Goal: Transaction & Acquisition: Purchase product/service

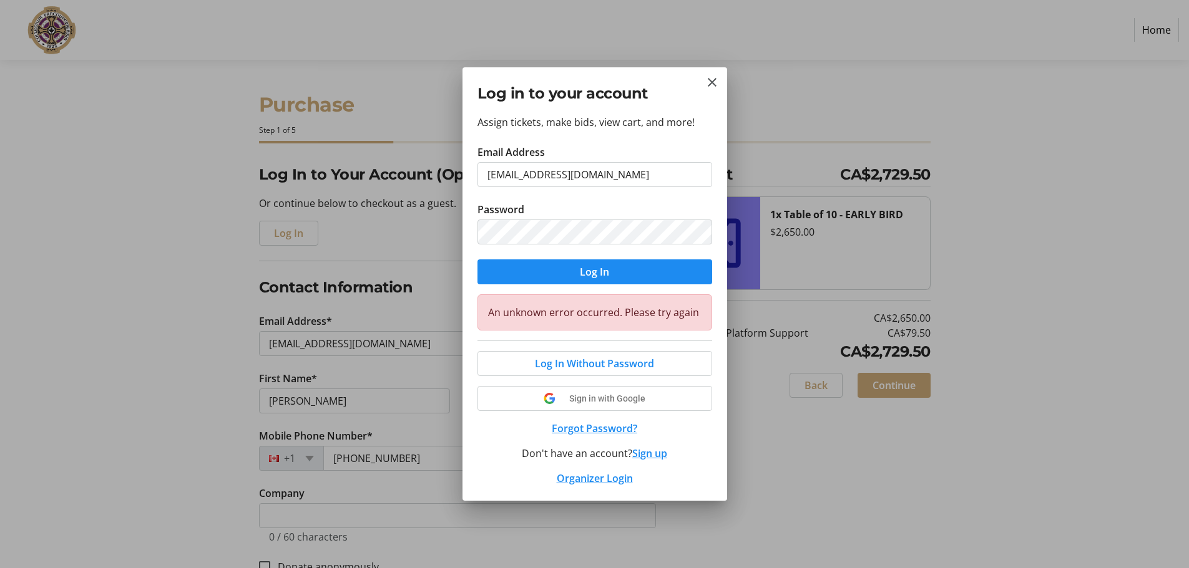
select select "BC"
select select "CA"
click at [573, 273] on span "submit" at bounding box center [594, 272] width 235 height 30
select select "BC"
select select "CA"
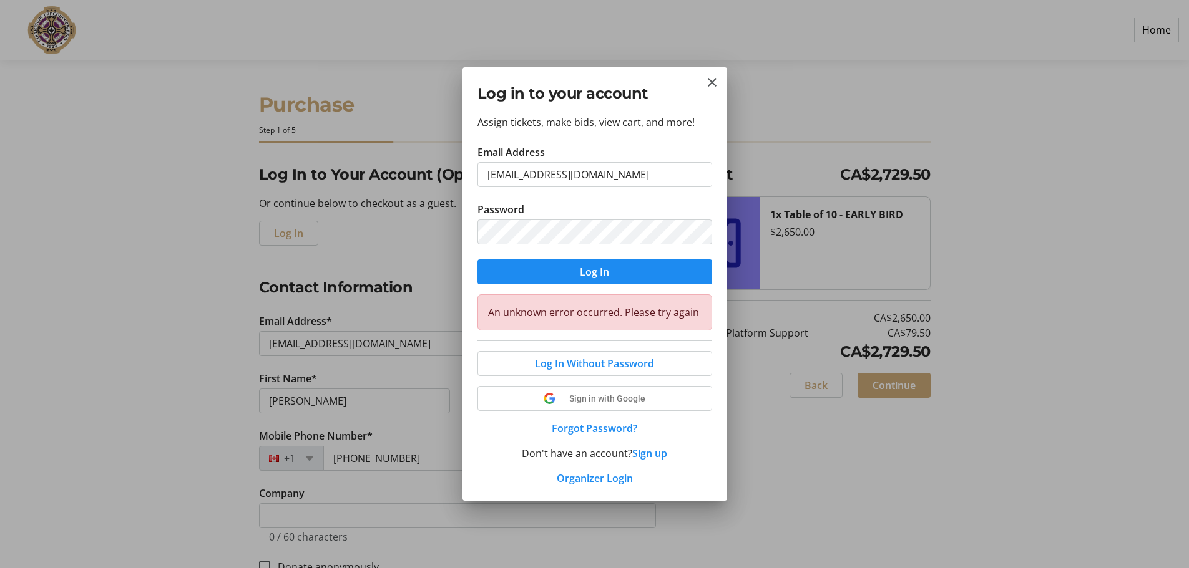
click at [598, 429] on button "Forgot Password?" at bounding box center [594, 428] width 235 height 15
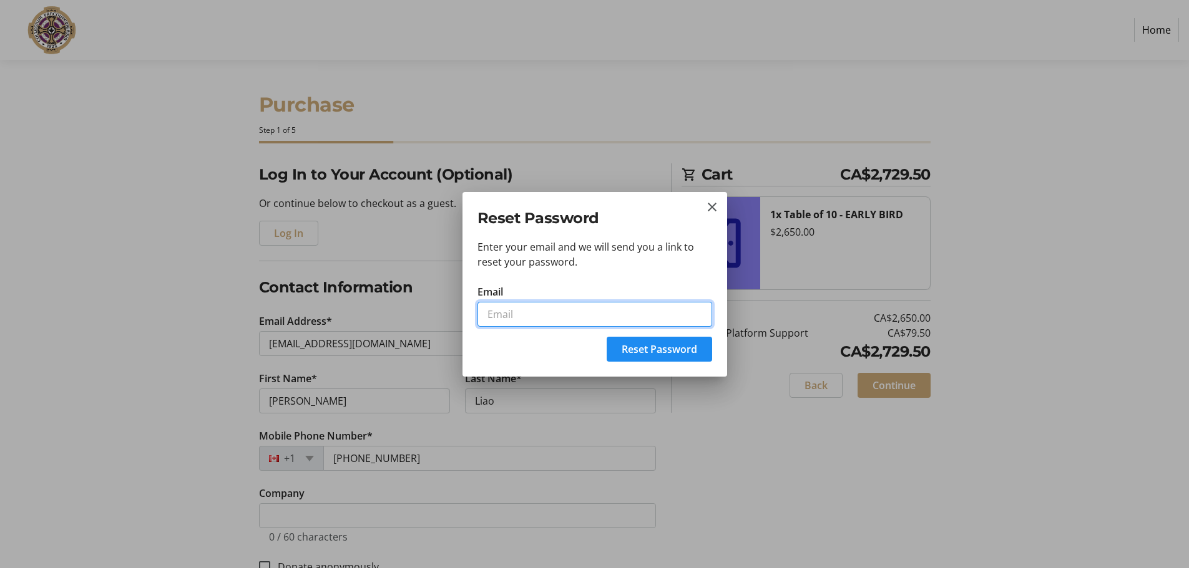
click at [553, 321] on input "Email" at bounding box center [594, 314] width 235 height 25
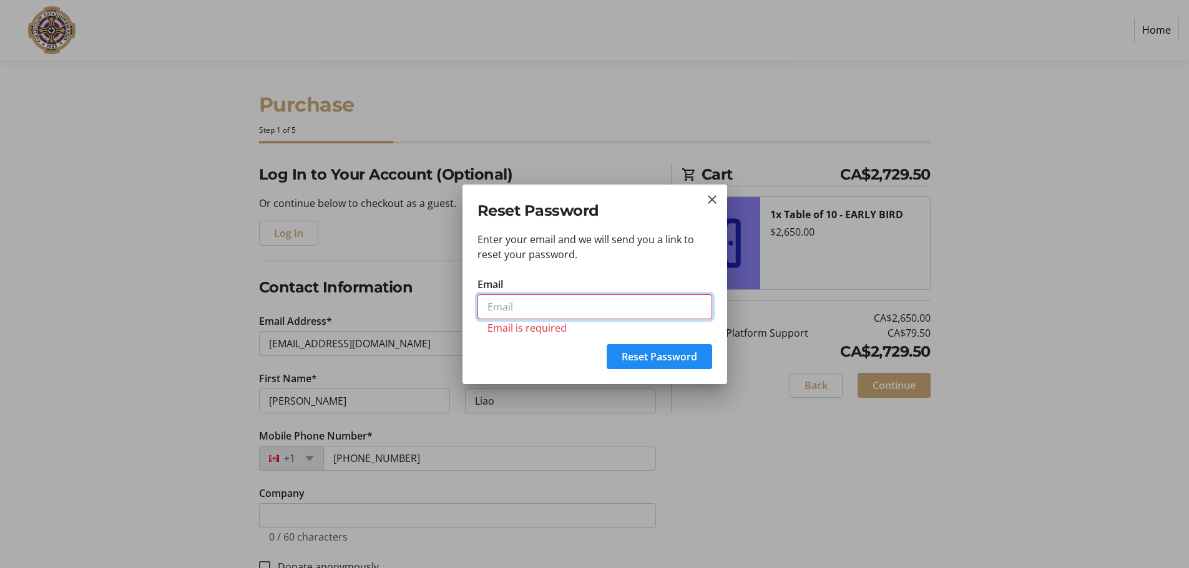
type input "[EMAIL_ADDRESS][DOMAIN_NAME]"
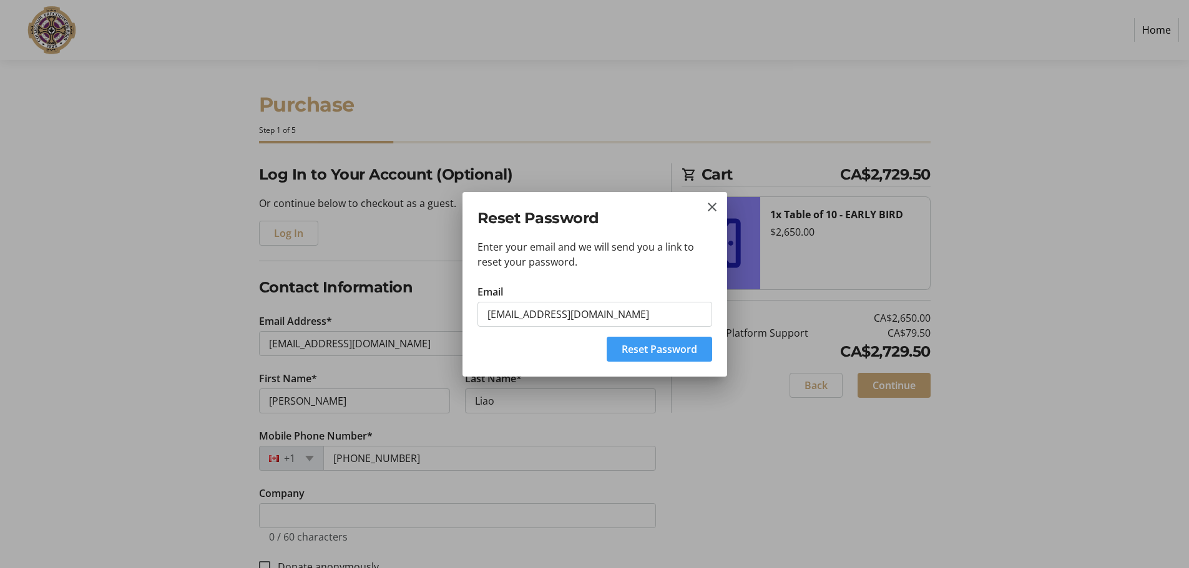
click at [678, 357] on span "submit" at bounding box center [659, 349] width 105 height 30
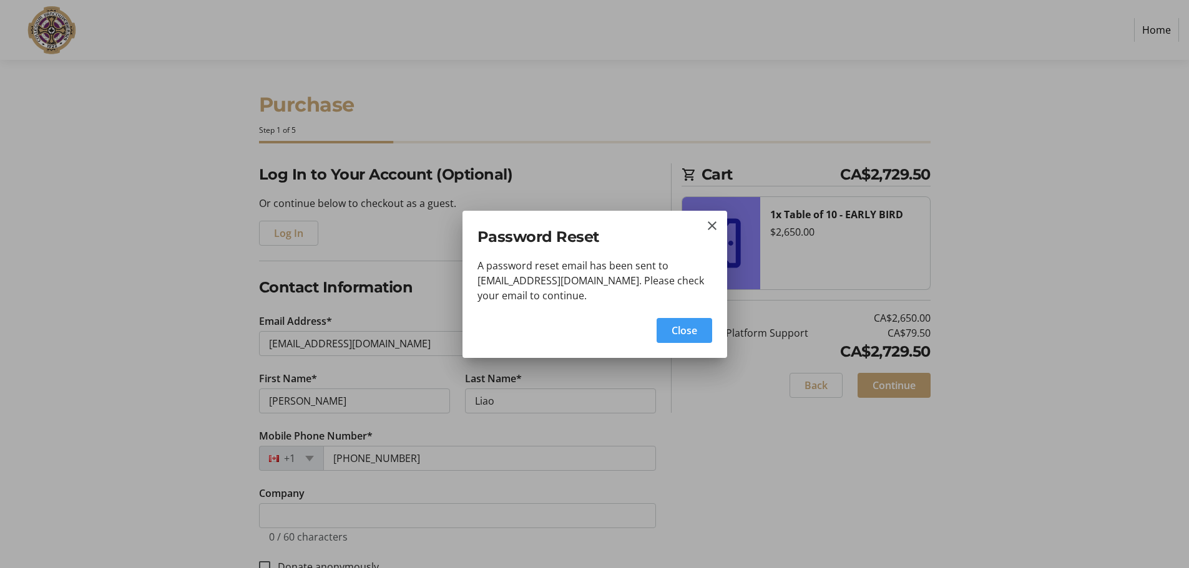
click at [692, 333] on span "Close" at bounding box center [684, 330] width 26 height 15
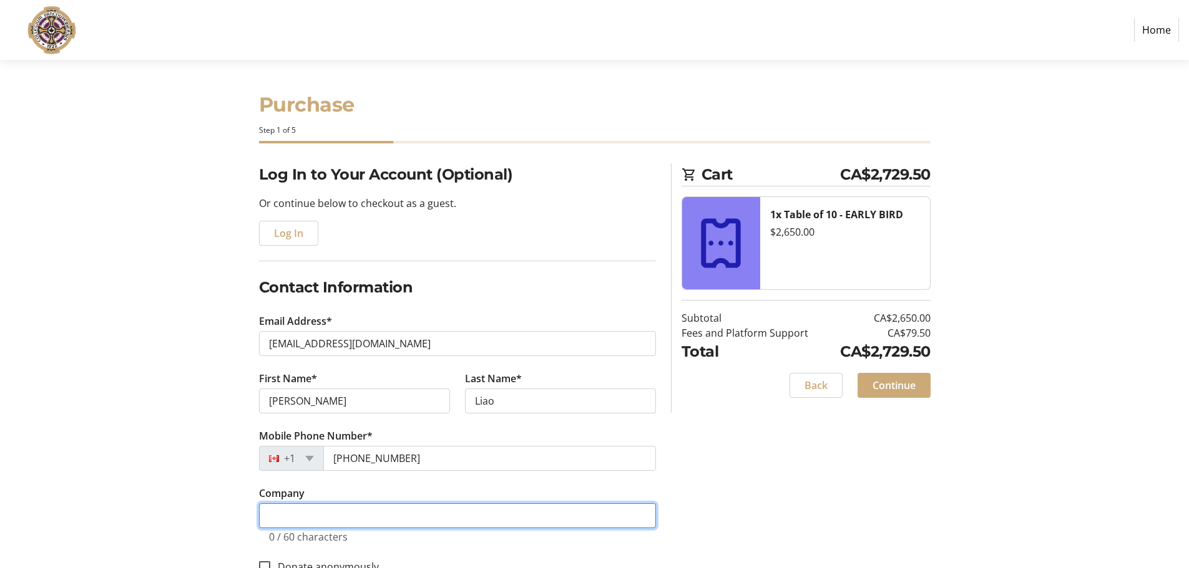
click at [418, 521] on input "Company" at bounding box center [457, 516] width 397 height 25
type input "asdf"
drag, startPoint x: 404, startPoint y: 516, endPoint x: 243, endPoint y: 512, distance: 160.4
click at [244, 512] on div "Log In to Your Account (Optional) Or continue below to checkout as a guest. Log…" at bounding box center [595, 504] width 824 height 683
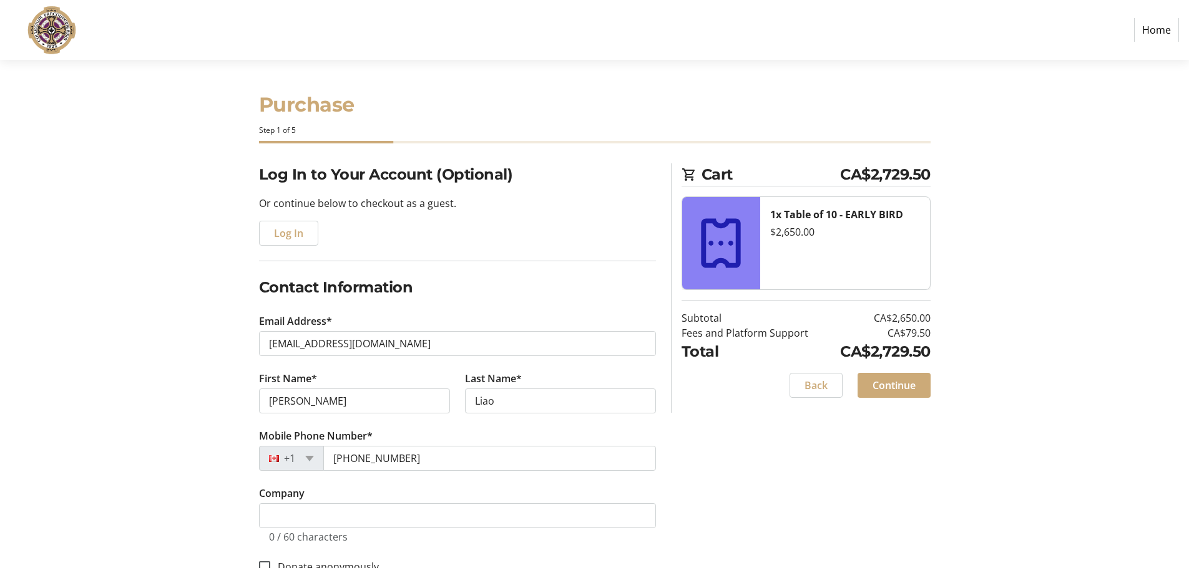
select select "BC"
select select "CA"
click at [288, 235] on span "Log In" at bounding box center [288, 233] width 29 height 15
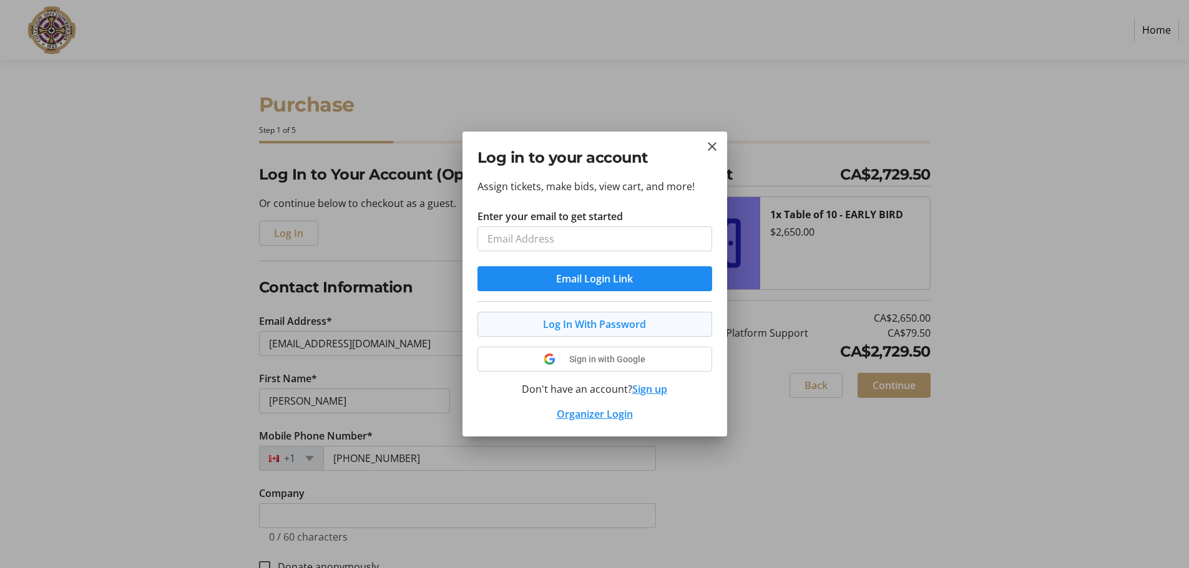
click at [521, 319] on span at bounding box center [594, 324] width 233 height 30
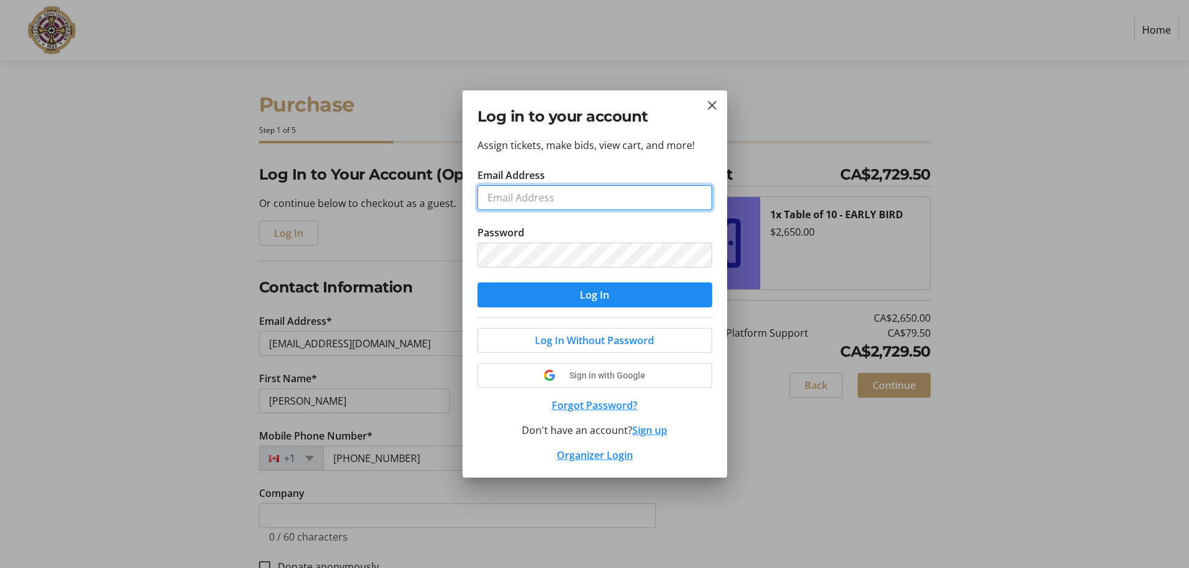
click at [531, 192] on input "Email Address" at bounding box center [594, 197] width 235 height 25
paste input "support@trellis.org"
type input "support@trellis.org"
drag, startPoint x: 600, startPoint y: 197, endPoint x: 435, endPoint y: 201, distance: 164.8
click at [435, 201] on div "Log in to your account Assign tickets, make bids, view cart, and more! Email Ad…" at bounding box center [594, 284] width 1189 height 568
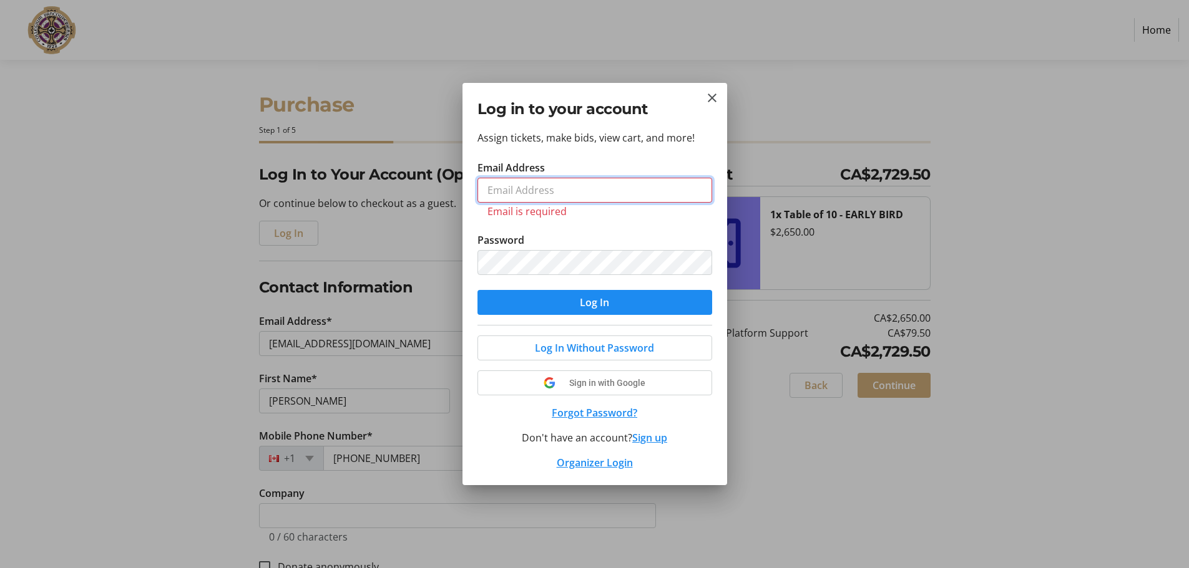
type input "[EMAIL_ADDRESS][DOMAIN_NAME]"
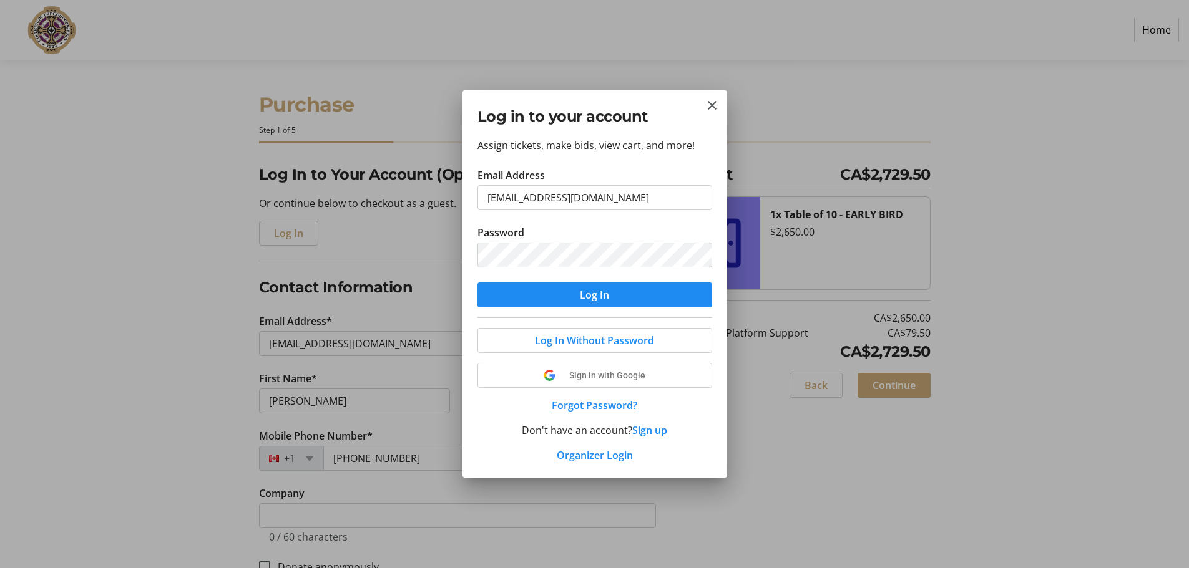
click at [593, 296] on span "Log In" at bounding box center [594, 295] width 29 height 15
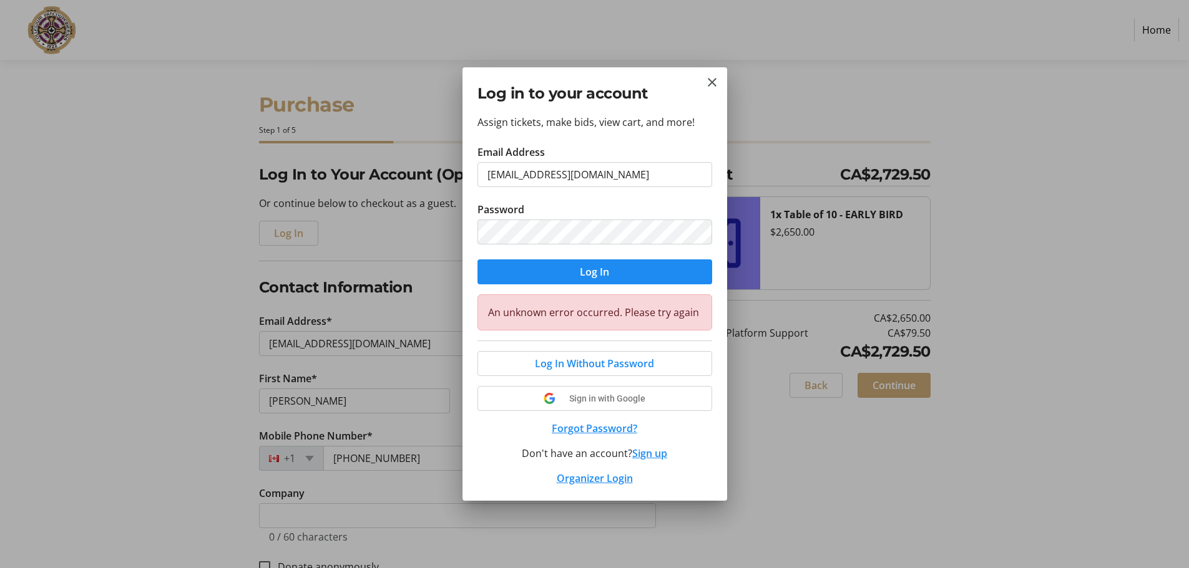
select select "BC"
select select "CA"
click at [714, 87] on mat-icon "Close" at bounding box center [711, 82] width 15 height 15
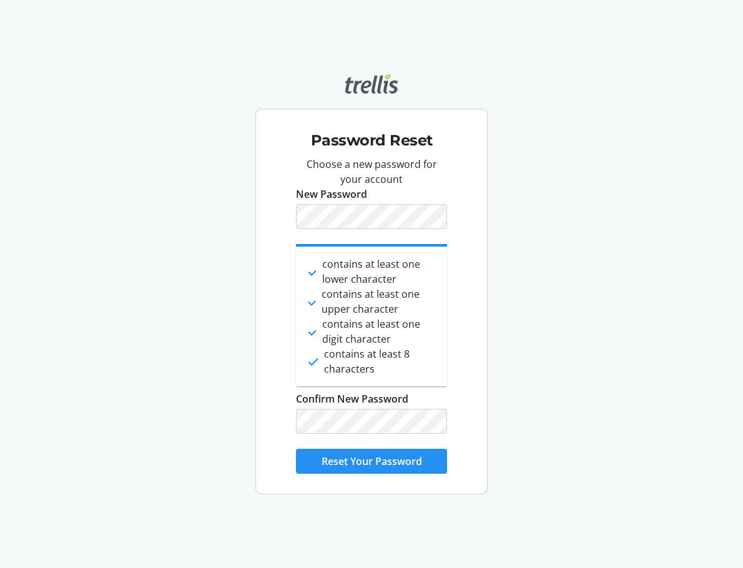
click at [391, 459] on span "Reset Your Password" at bounding box center [371, 461] width 100 height 15
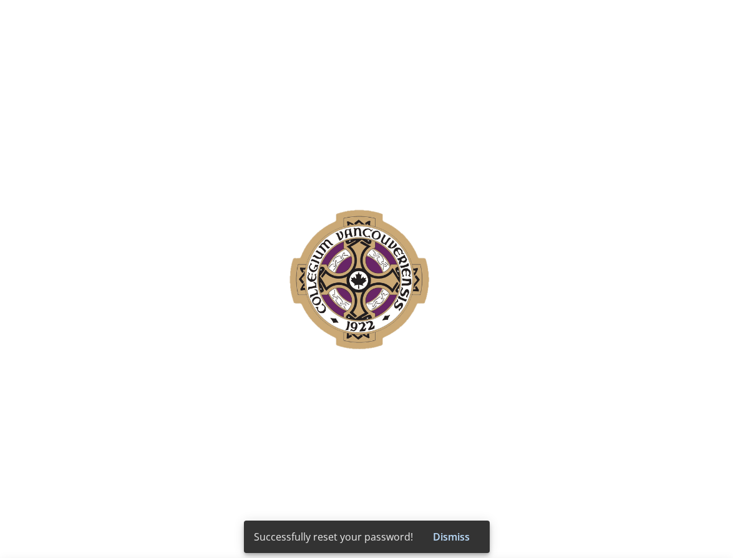
select select "BC"
select select "CA"
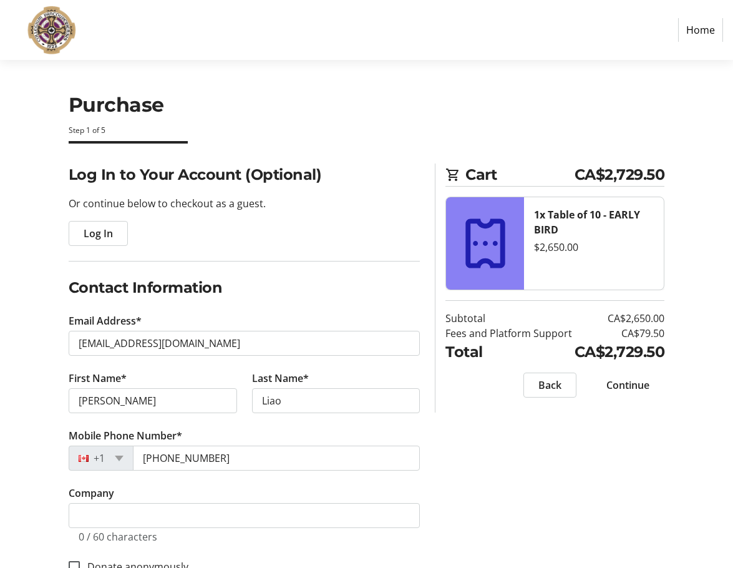
click at [84, 231] on span "Log In" at bounding box center [98, 233] width 29 height 15
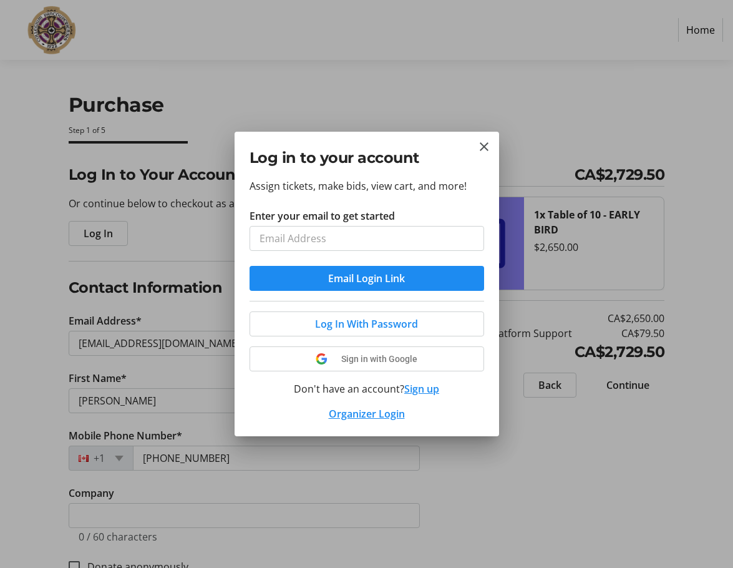
type input "[EMAIL_ADDRESS][DOMAIN_NAME]"
click at [375, 277] on span "Email Login Link" at bounding box center [366, 278] width 77 height 15
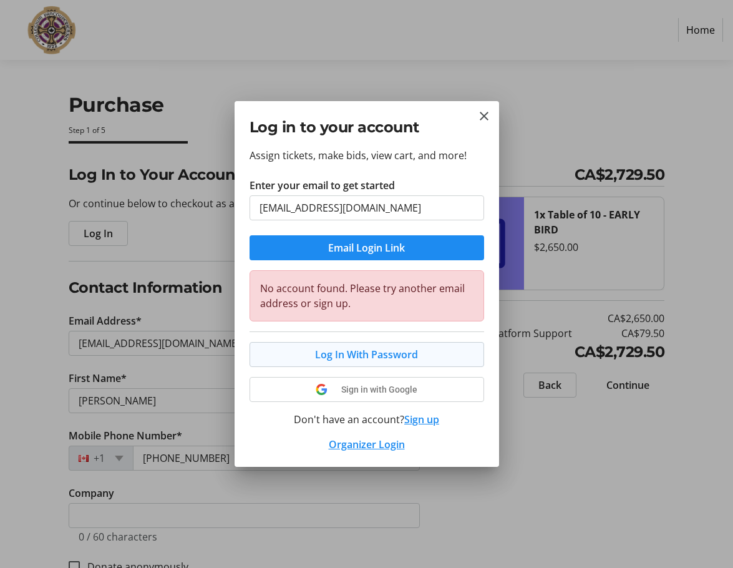
click at [396, 356] on span "Log In With Password" at bounding box center [366, 354] width 103 height 15
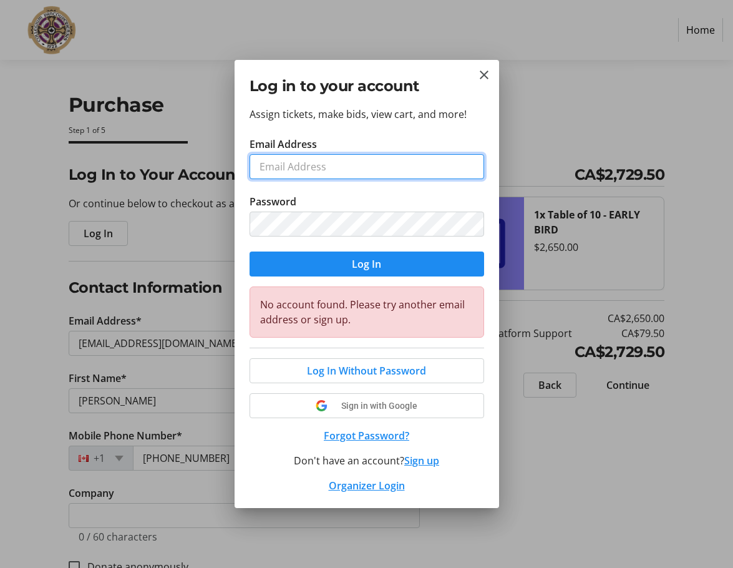
click at [373, 167] on input "Email Address" at bounding box center [367, 166] width 235 height 25
type input "[EMAIL_ADDRESS][DOMAIN_NAME]"
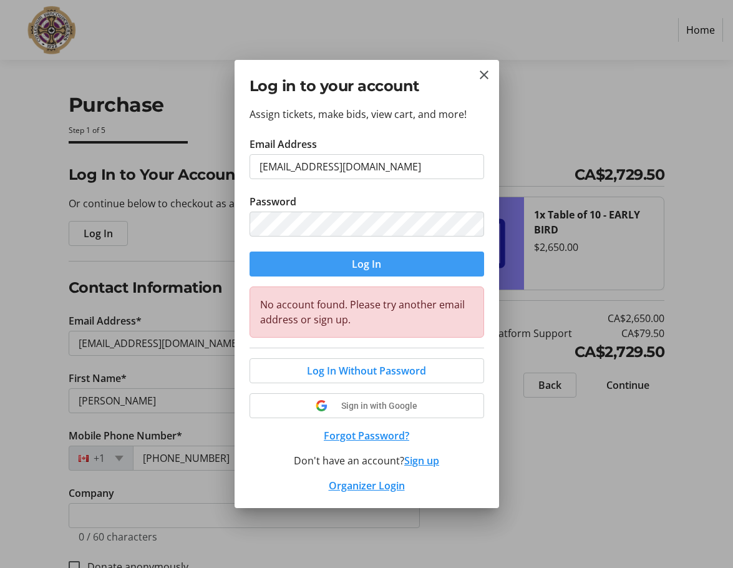
click at [376, 269] on span "Log In" at bounding box center [366, 263] width 29 height 15
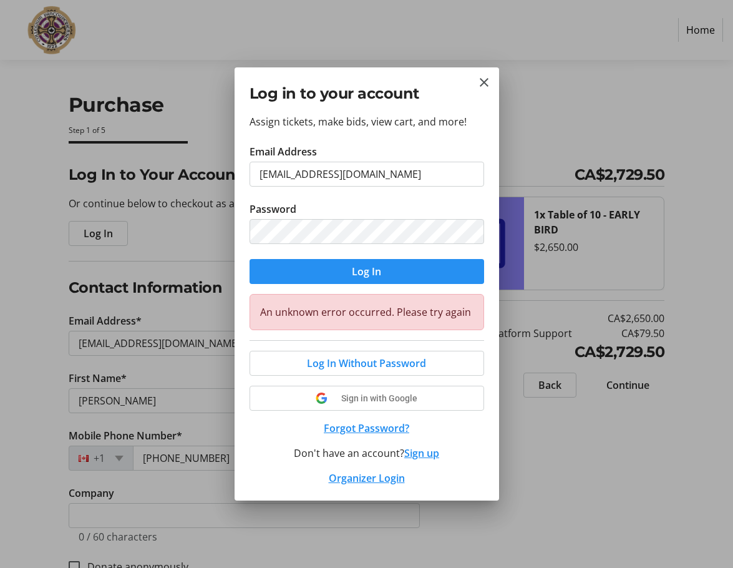
select select "BC"
select select "CA"
click at [486, 87] on mat-icon "Close" at bounding box center [484, 82] width 15 height 15
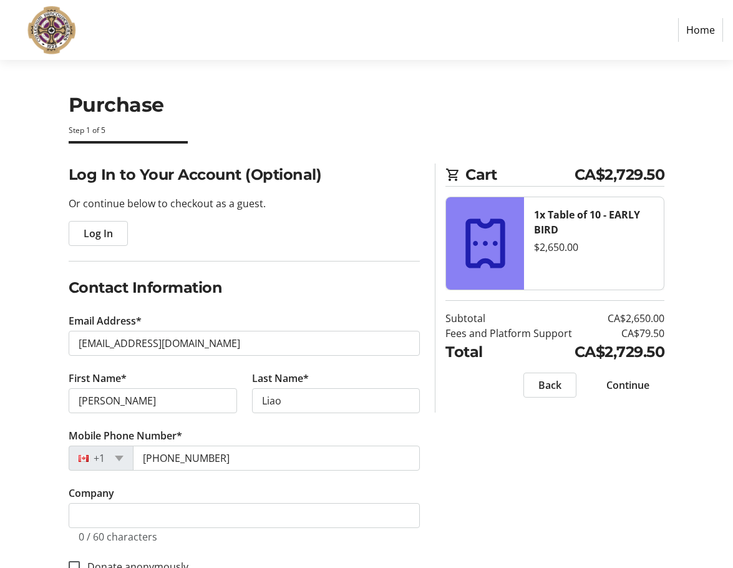
select select "BC"
select select "CA"
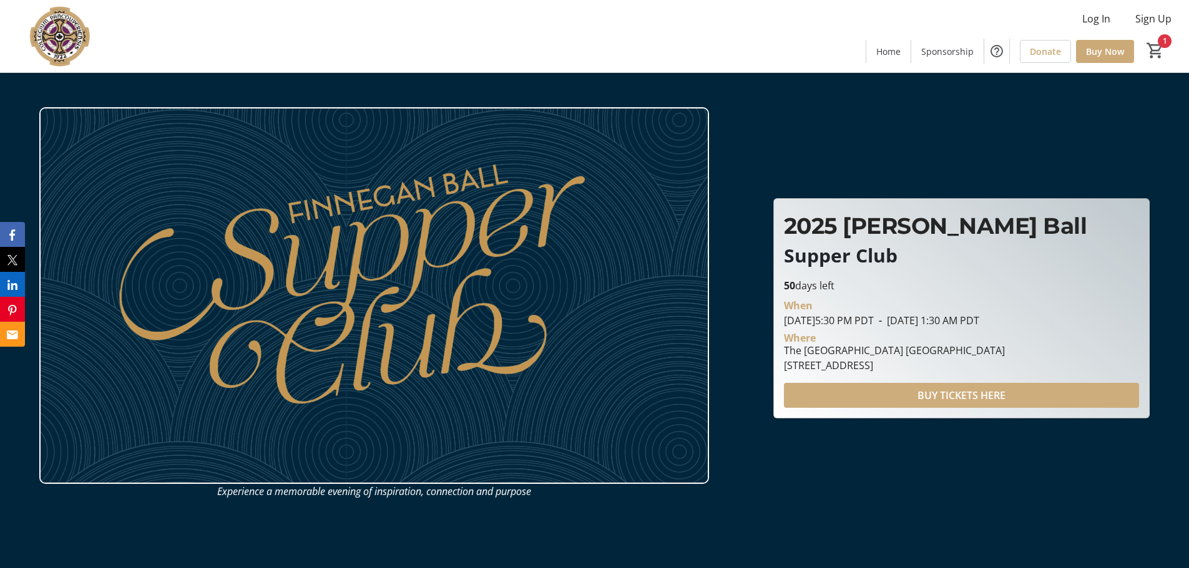
click at [975, 394] on span "BUY TICKETS HERE" at bounding box center [961, 395] width 88 height 15
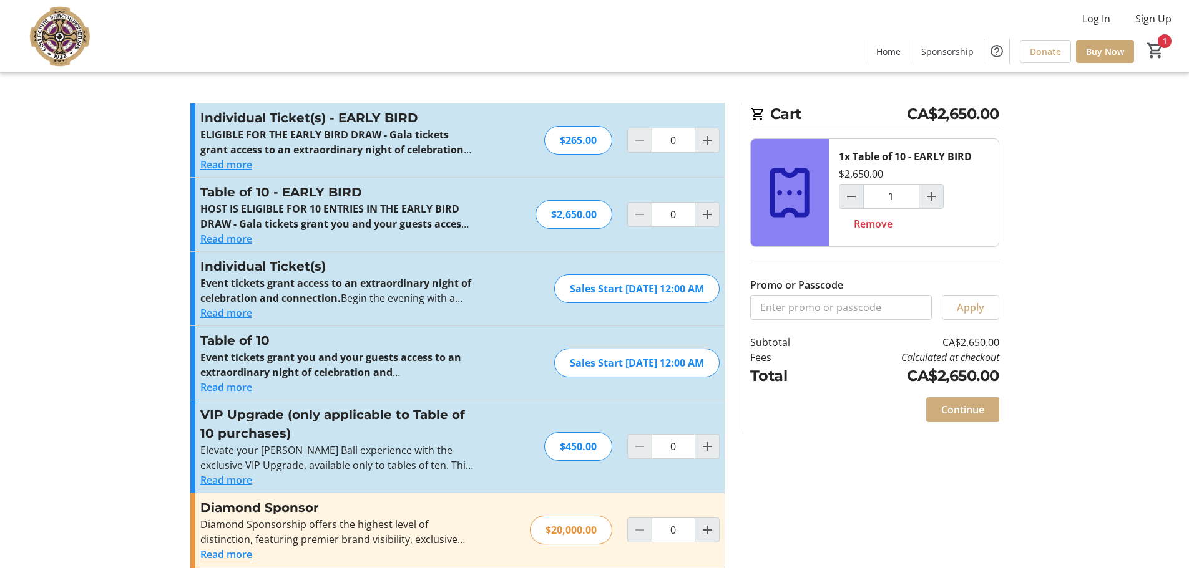
type input "1"
click at [972, 406] on span "Continue" at bounding box center [962, 409] width 43 height 15
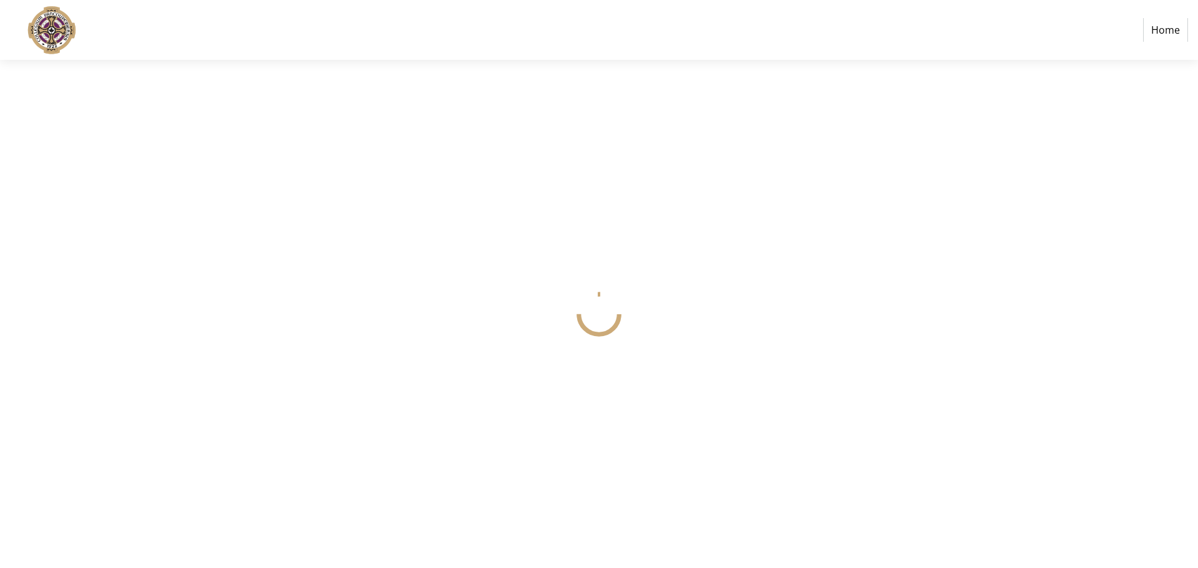
select select
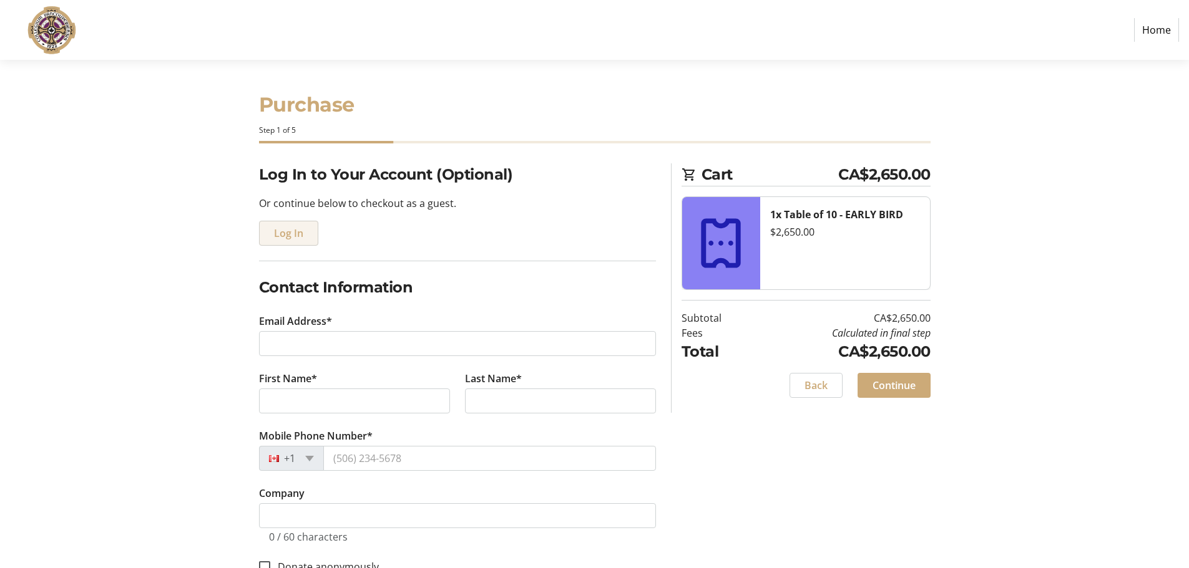
click at [291, 235] on span "Log In" at bounding box center [288, 233] width 29 height 15
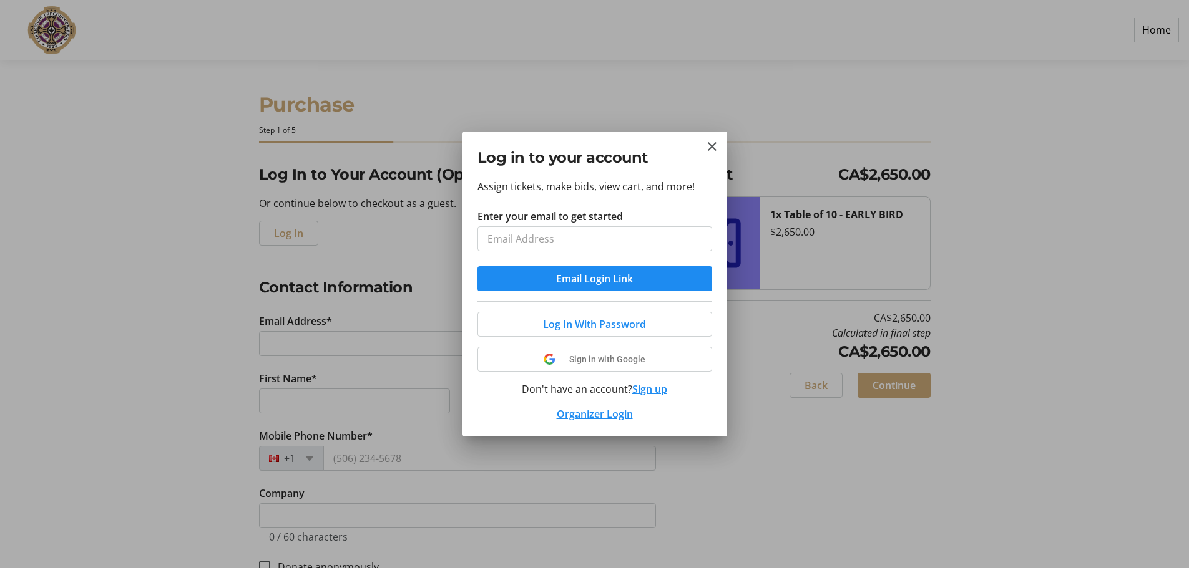
click at [550, 236] on input "Enter your email to get started" at bounding box center [594, 239] width 235 height 25
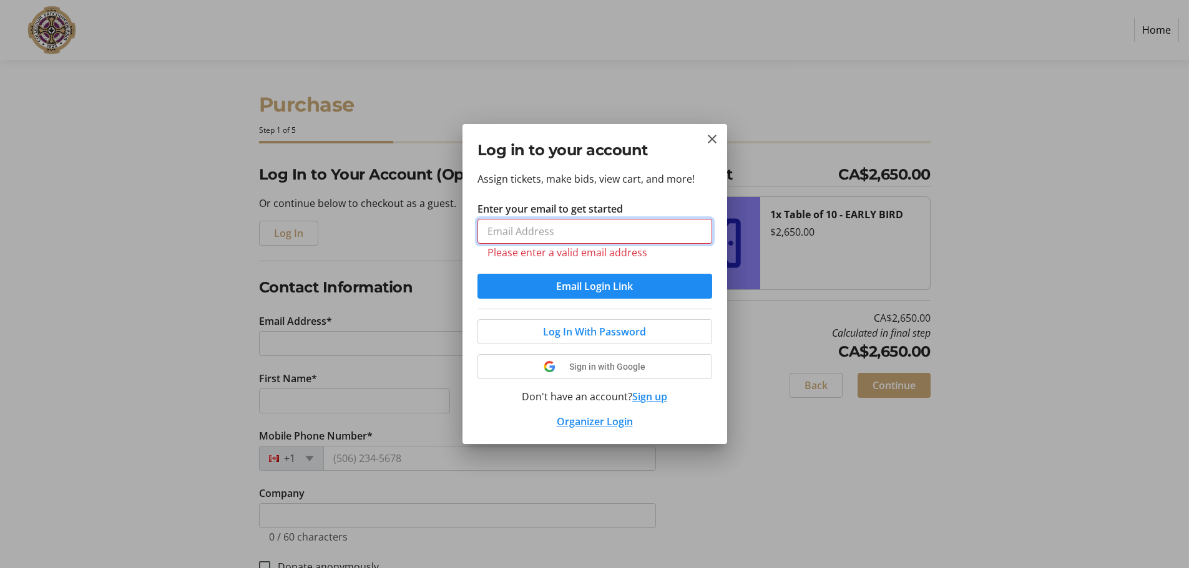
type input "[EMAIL_ADDRESS][DOMAIN_NAME]"
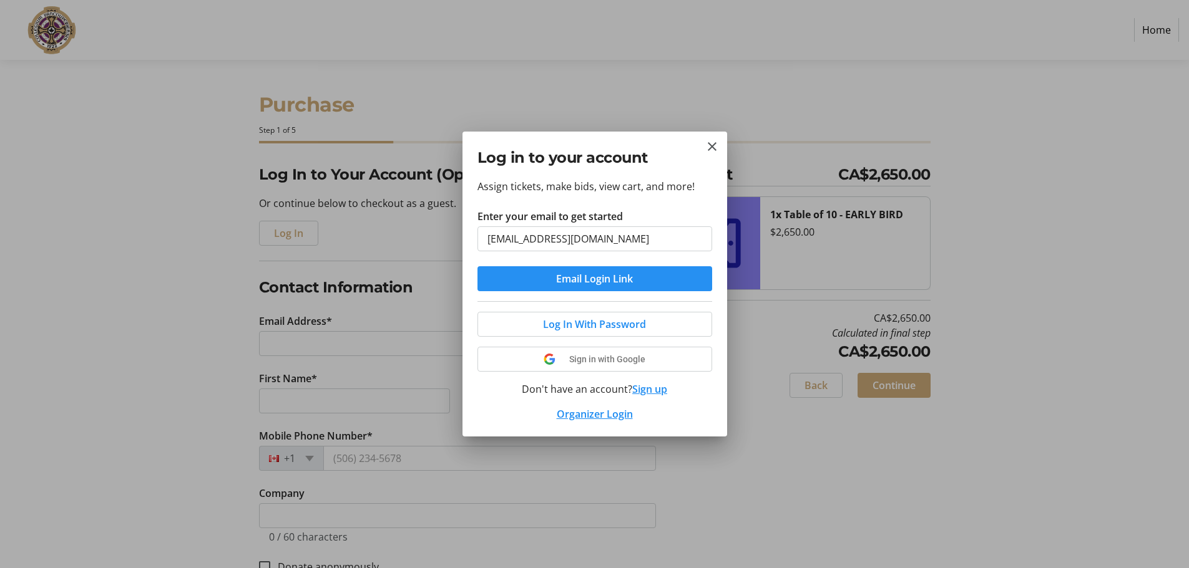
click at [572, 276] on span "Email Login Link" at bounding box center [594, 278] width 77 height 15
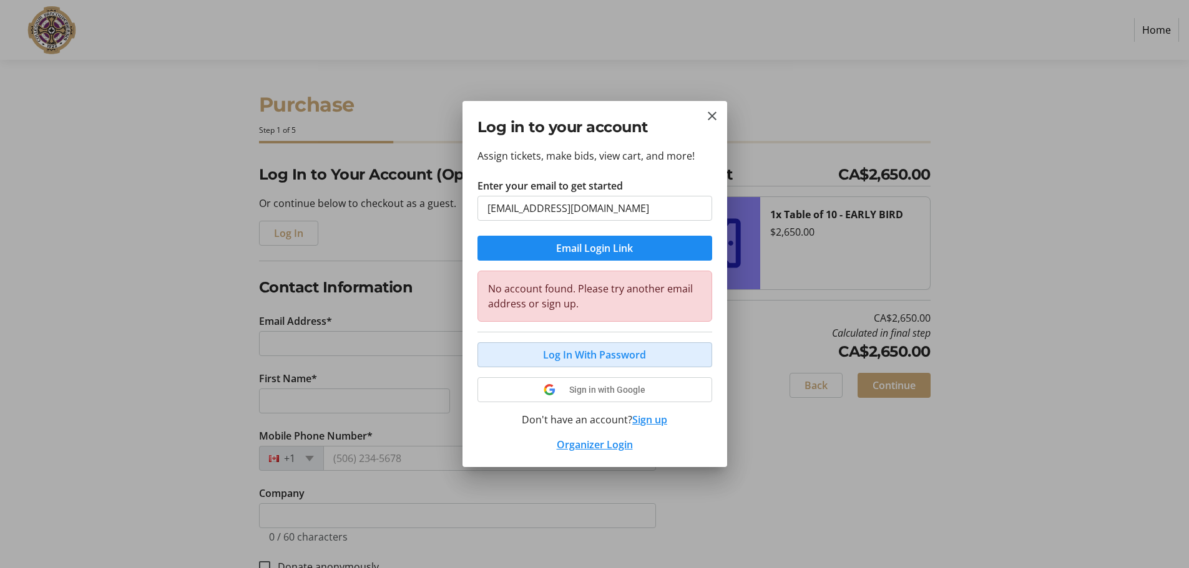
click at [602, 355] on span "Log In With Password" at bounding box center [594, 355] width 103 height 15
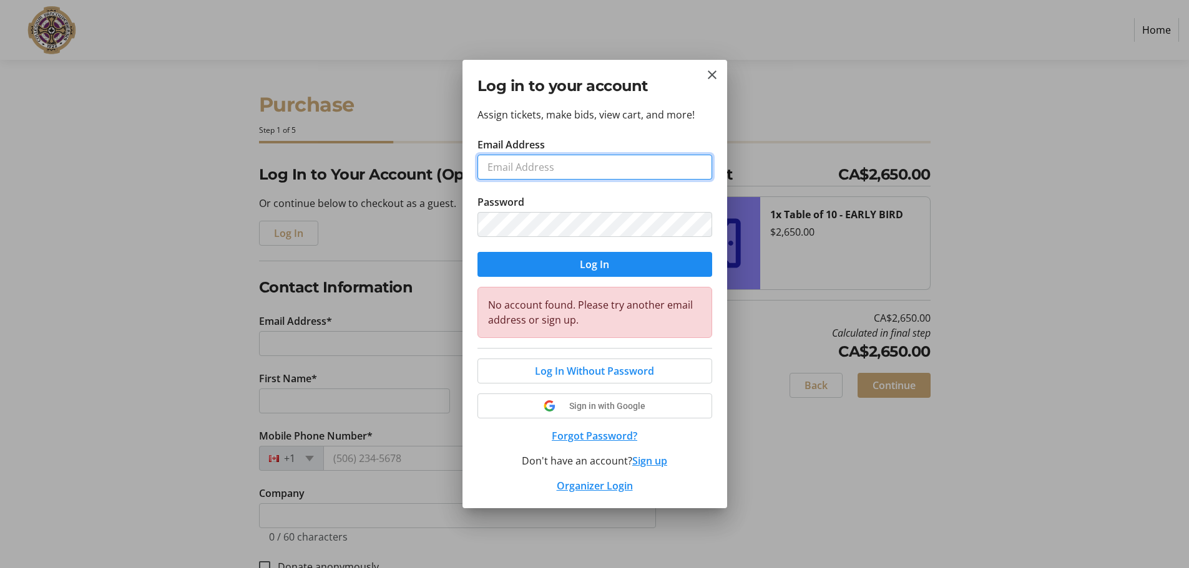
click at [535, 168] on input "Email Address" at bounding box center [594, 167] width 235 height 25
type input "[EMAIL_ADDRESS][DOMAIN_NAME]"
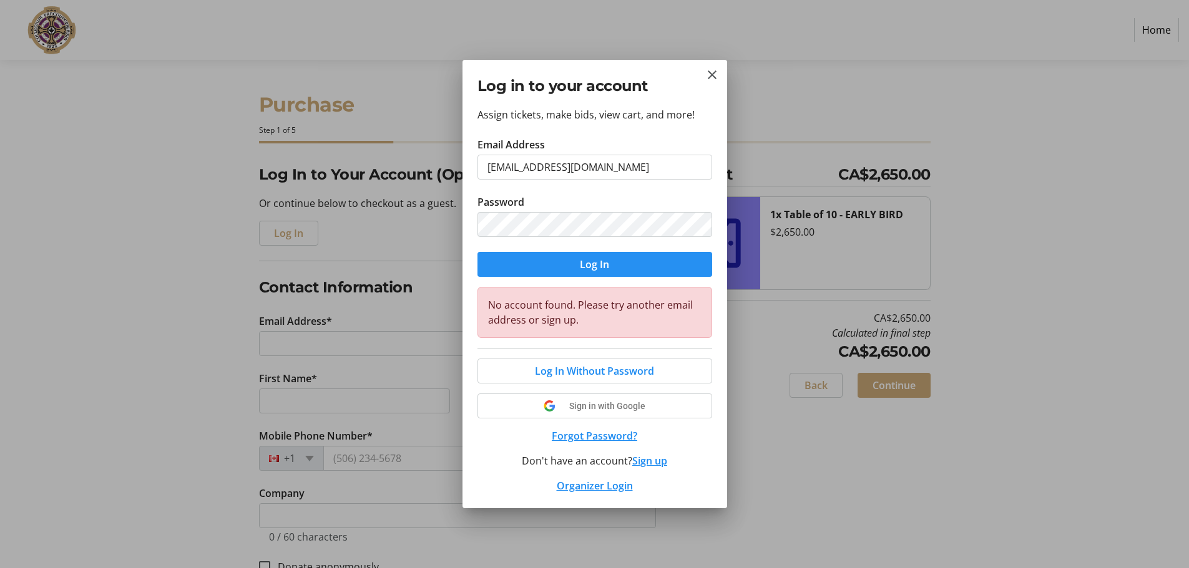
click at [586, 270] on span "Log In" at bounding box center [594, 264] width 29 height 15
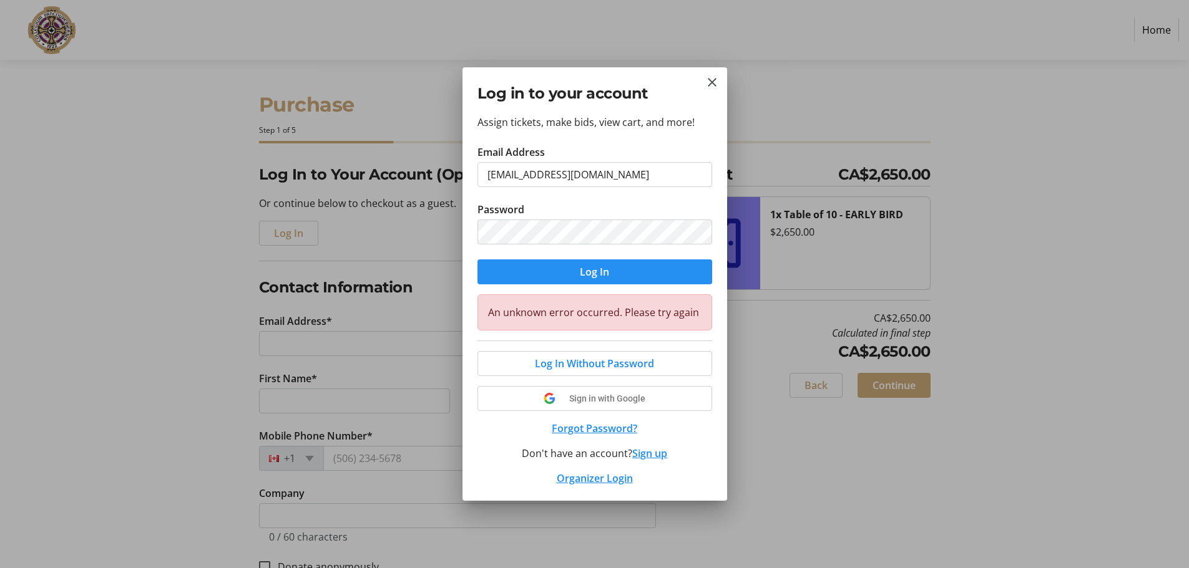
select select
click at [169, 365] on div at bounding box center [594, 284] width 1189 height 568
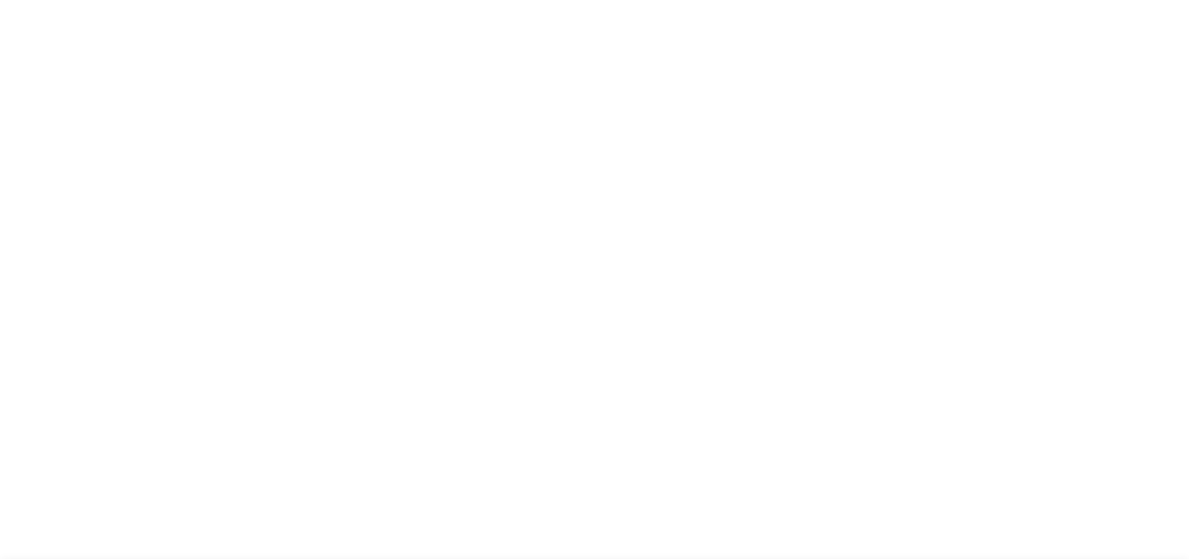
select select
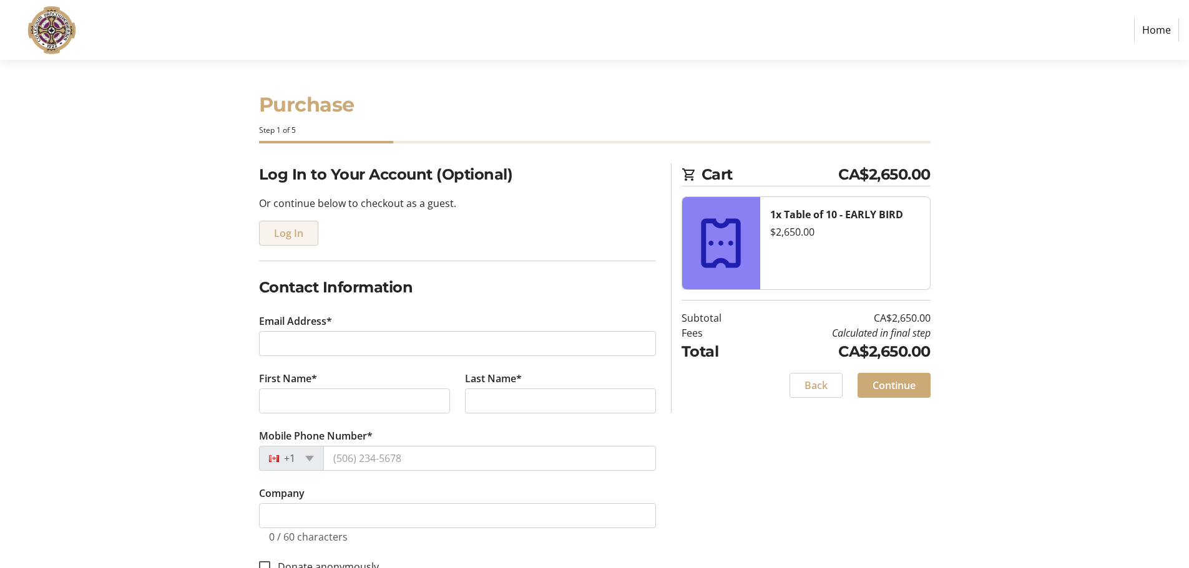
click at [287, 238] on span "Log In" at bounding box center [288, 233] width 29 height 15
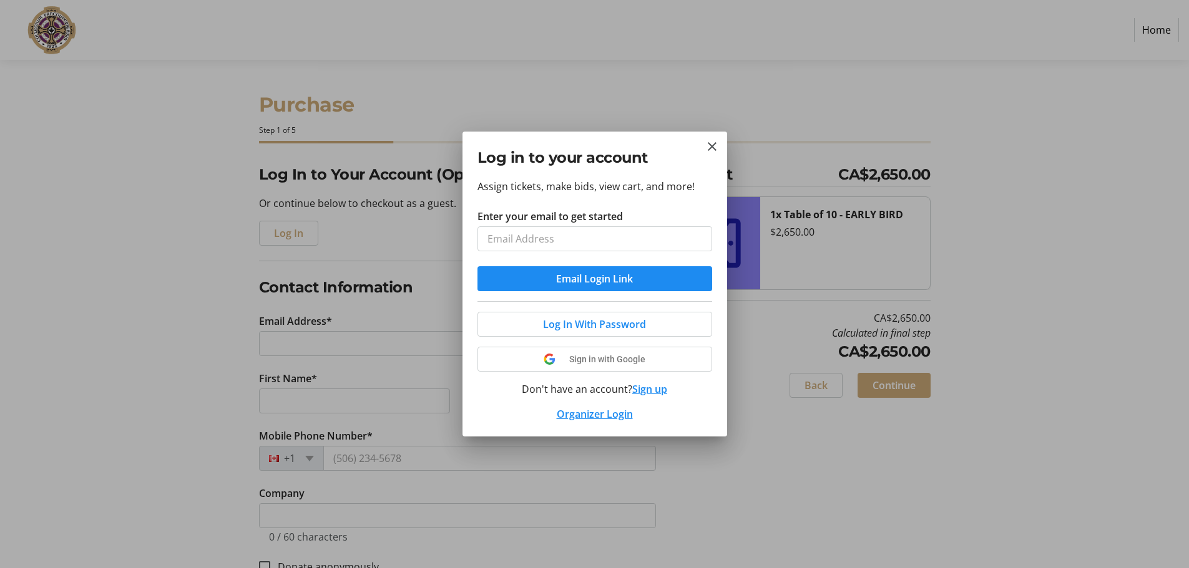
click at [638, 243] on input "Enter your email to get started" at bounding box center [594, 239] width 235 height 25
type input "[EMAIL_ADDRESS][DOMAIN_NAME]"
click at [582, 276] on span "Email Login Link" at bounding box center [594, 278] width 77 height 15
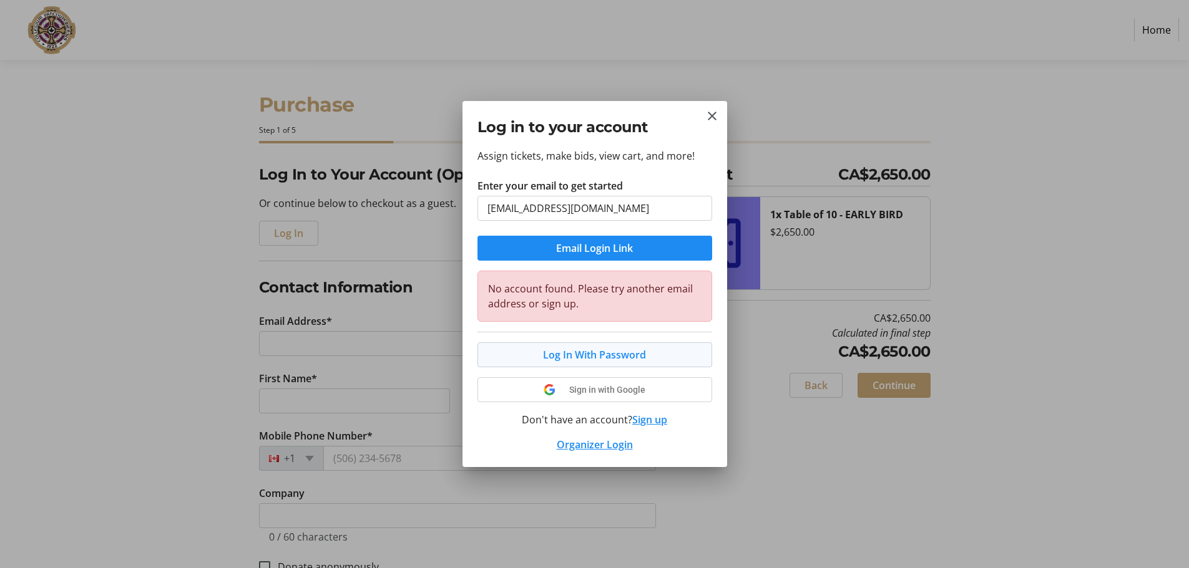
click at [583, 356] on span "Log In With Password" at bounding box center [594, 355] width 103 height 15
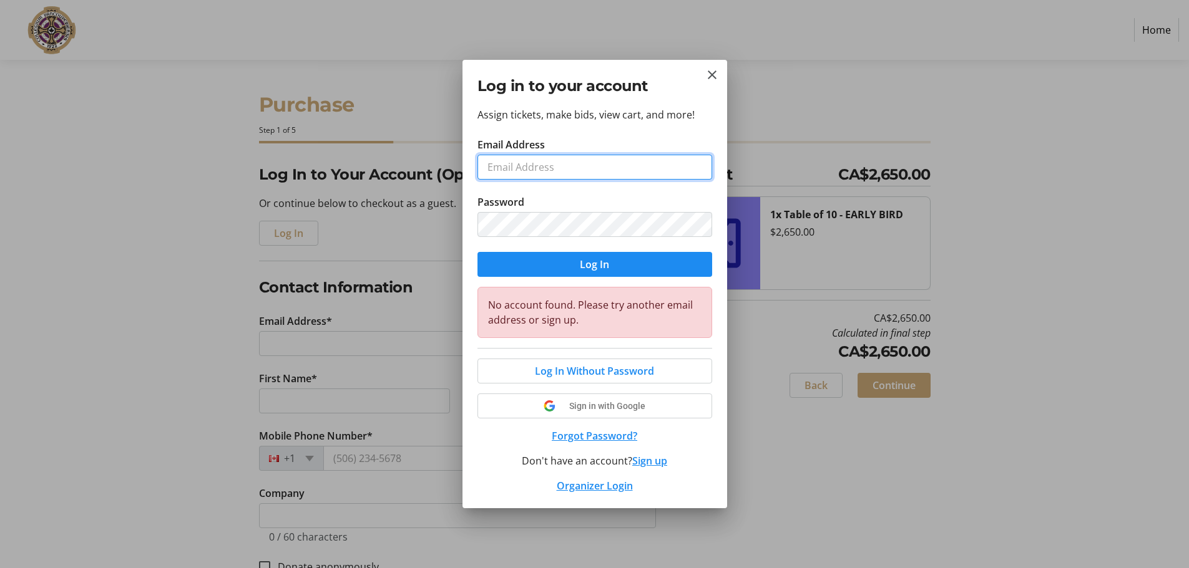
click at [570, 172] on input "Email Address" at bounding box center [594, 167] width 235 height 25
type input "[EMAIL_ADDRESS][DOMAIN_NAME]"
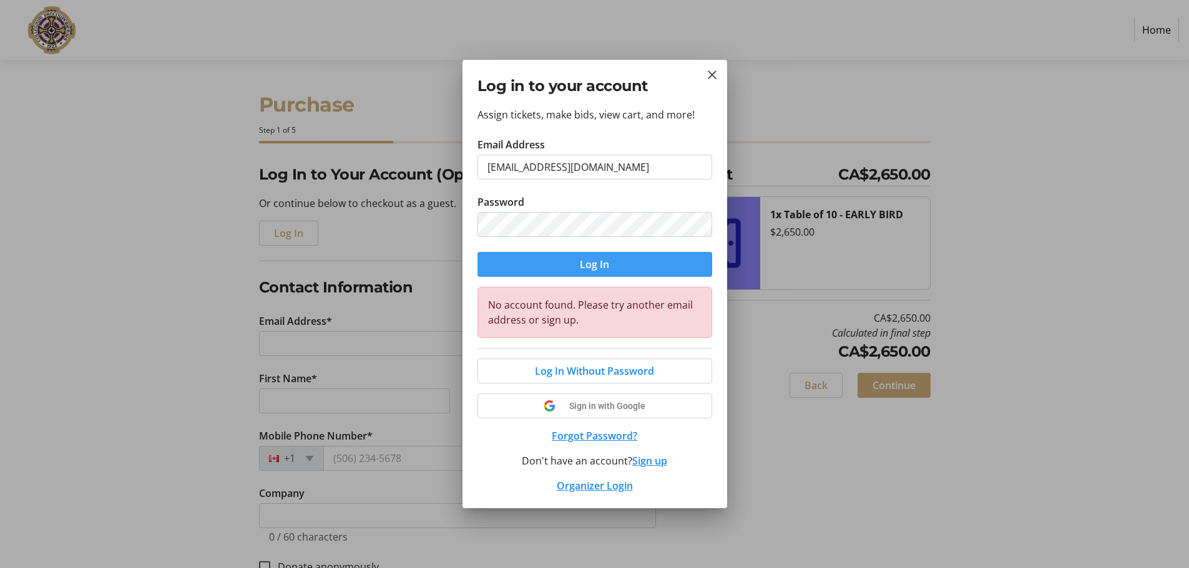
click at [552, 264] on span "submit" at bounding box center [594, 265] width 235 height 30
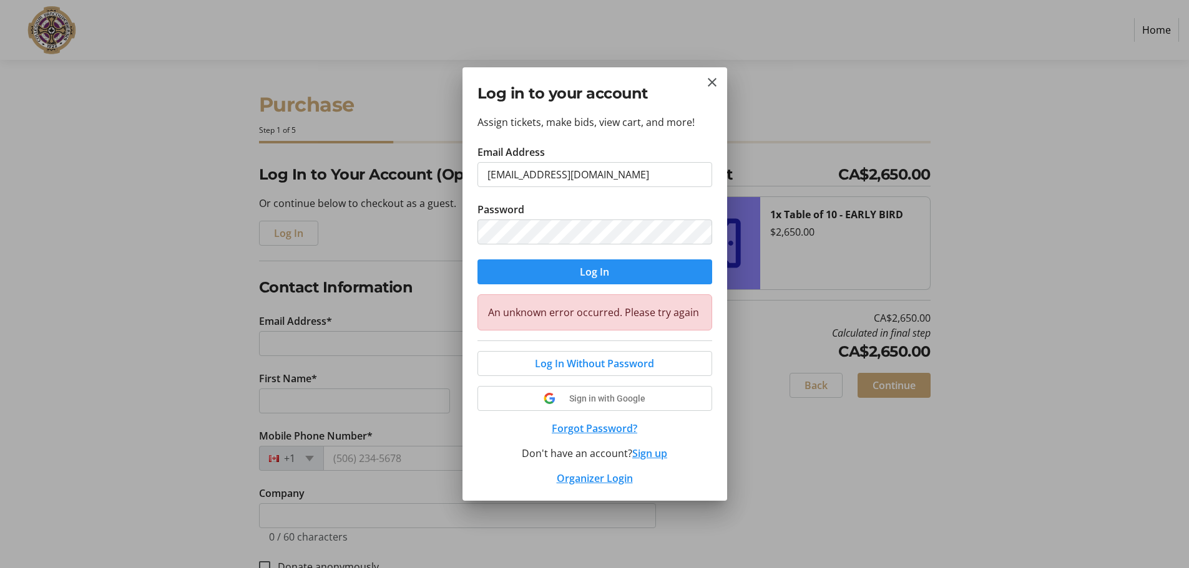
select select
click at [614, 268] on span "submit" at bounding box center [594, 272] width 235 height 30
select select
click at [607, 358] on span "Log In Without Password" at bounding box center [594, 363] width 119 height 15
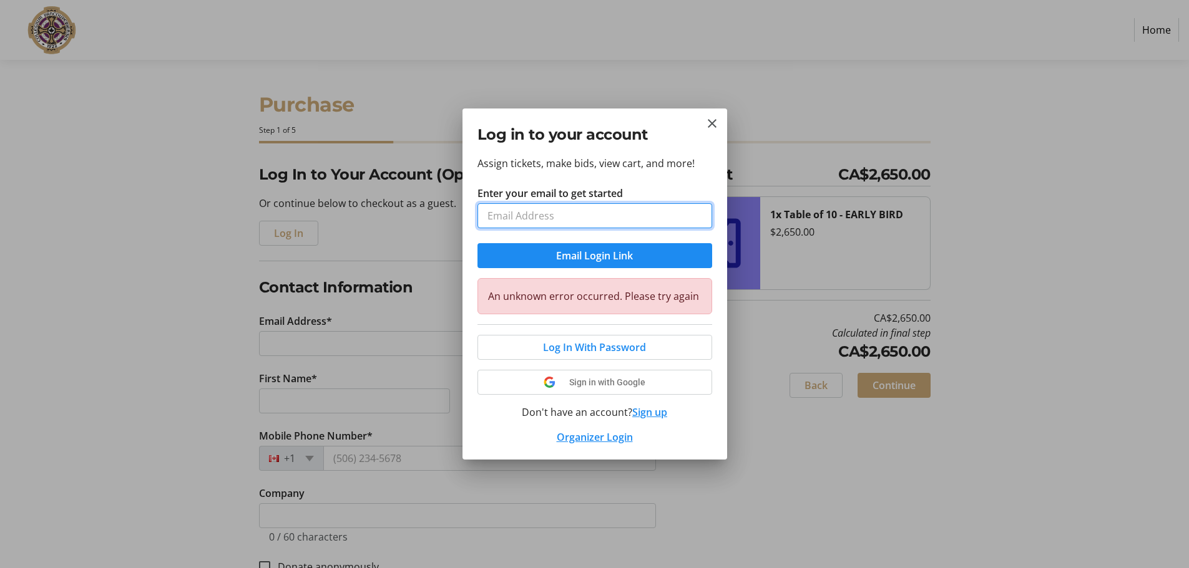
click at [593, 212] on input "Enter your email to get started" at bounding box center [594, 215] width 235 height 25
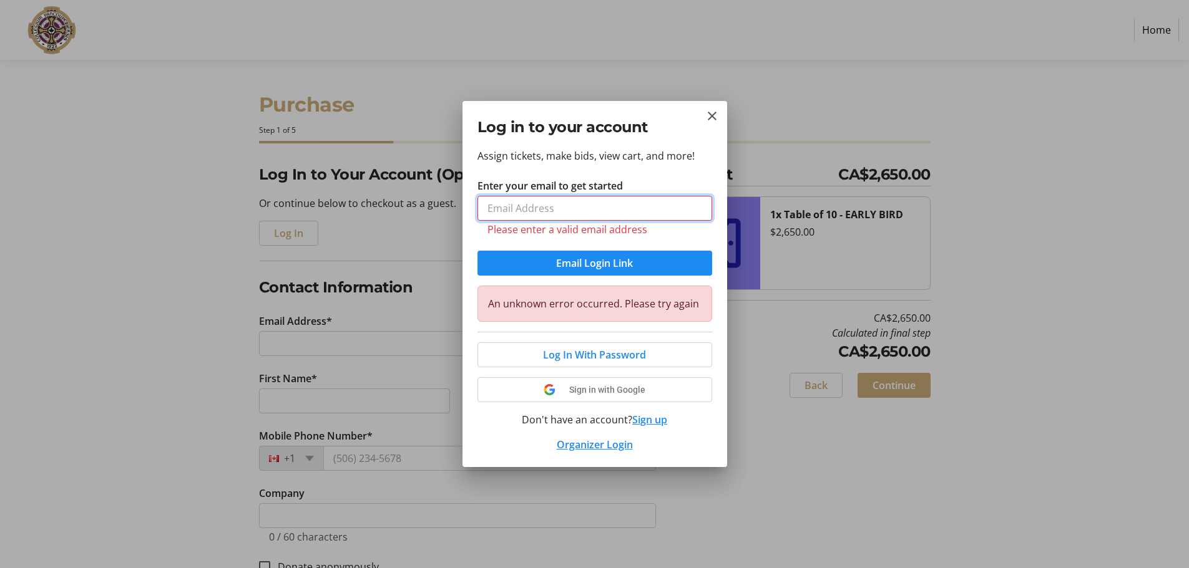
type input "[EMAIL_ADDRESS][DOMAIN_NAME]"
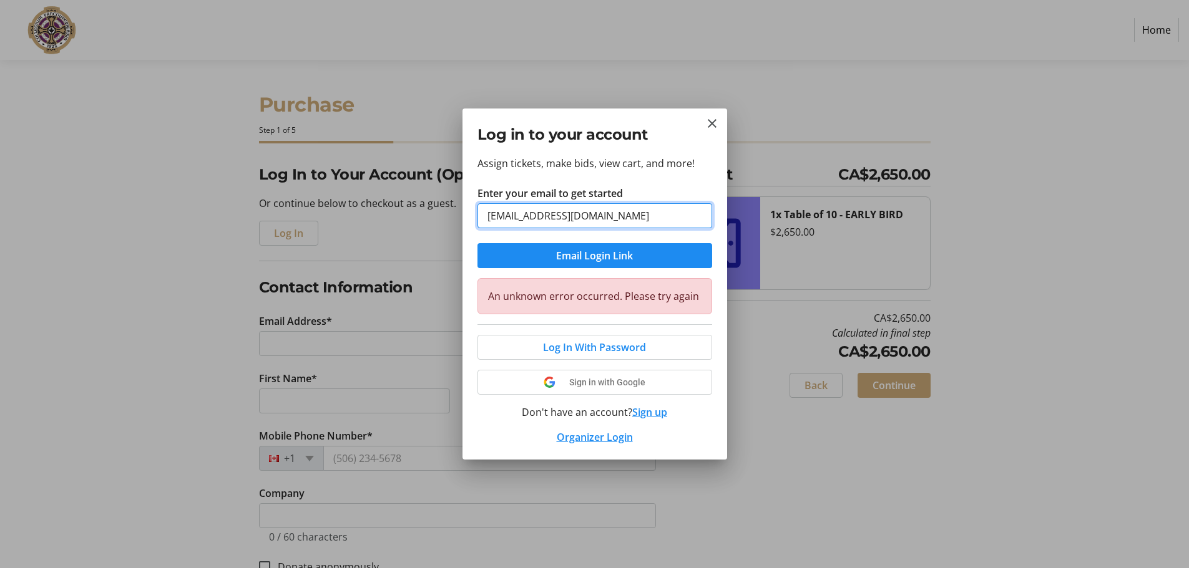
click at [477, 243] on button "Email Login Link" at bounding box center [594, 255] width 235 height 25
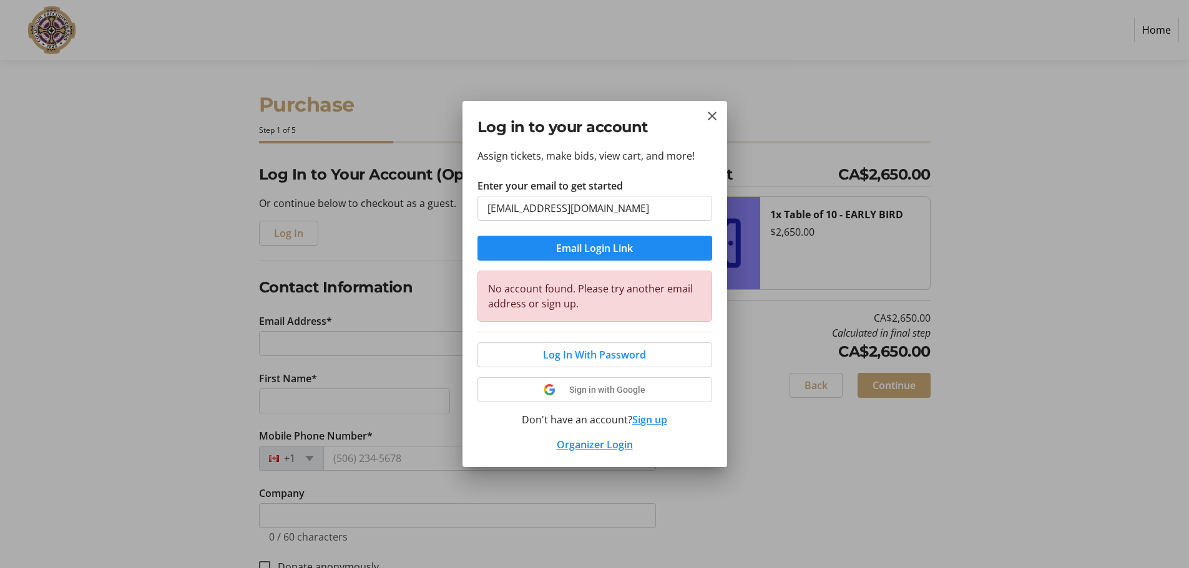
click at [646, 422] on button "Sign up" at bounding box center [649, 419] width 35 height 15
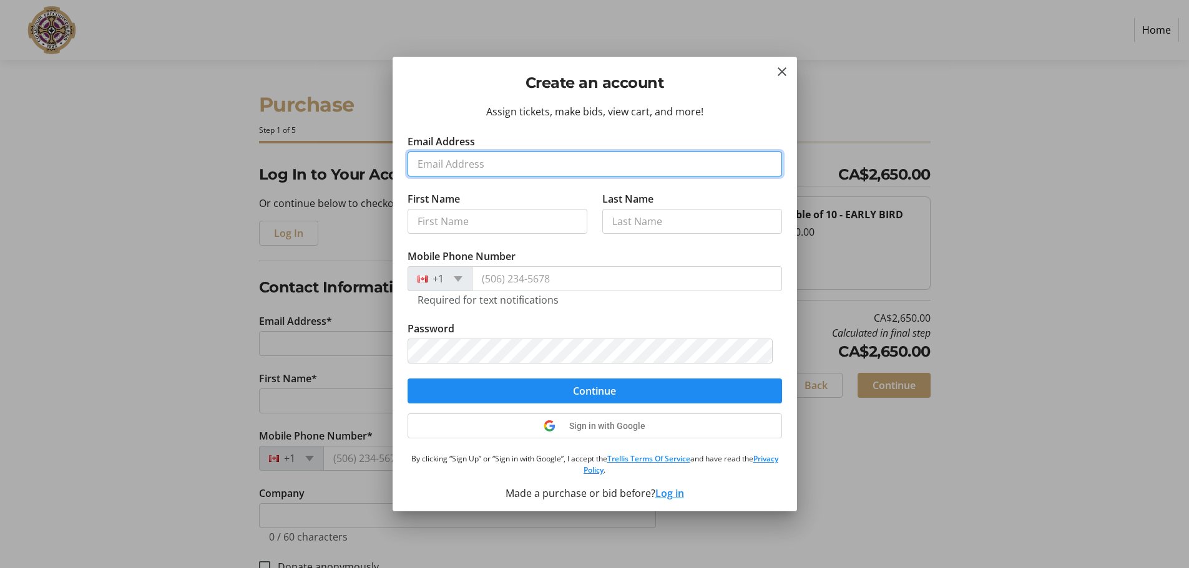
click at [486, 162] on input "Email Address" at bounding box center [594, 164] width 374 height 25
type input "[EMAIL_ADDRESS][DOMAIN_NAME]"
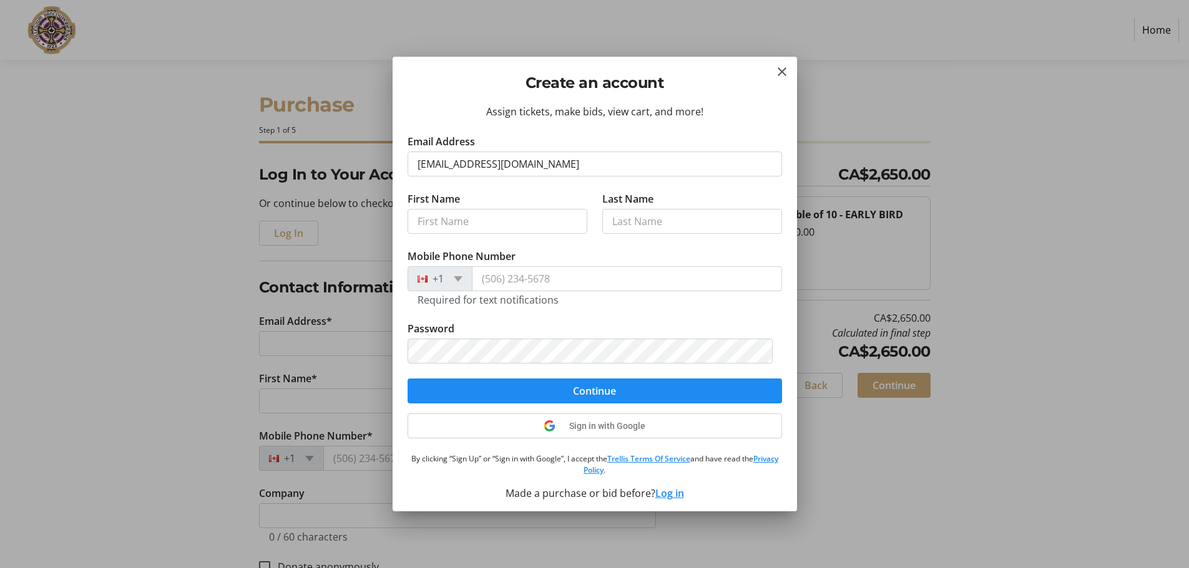
type input "Weikai"
type input "Liao"
type input "[PHONE_NUMBER]"
drag, startPoint x: 460, startPoint y: 220, endPoint x: 251, endPoint y: 251, distance: 211.3
click at [376, 231] on div "Create an account Assign tickets, make bids, view cart, and more! Email Address…" at bounding box center [594, 284] width 1189 height 568
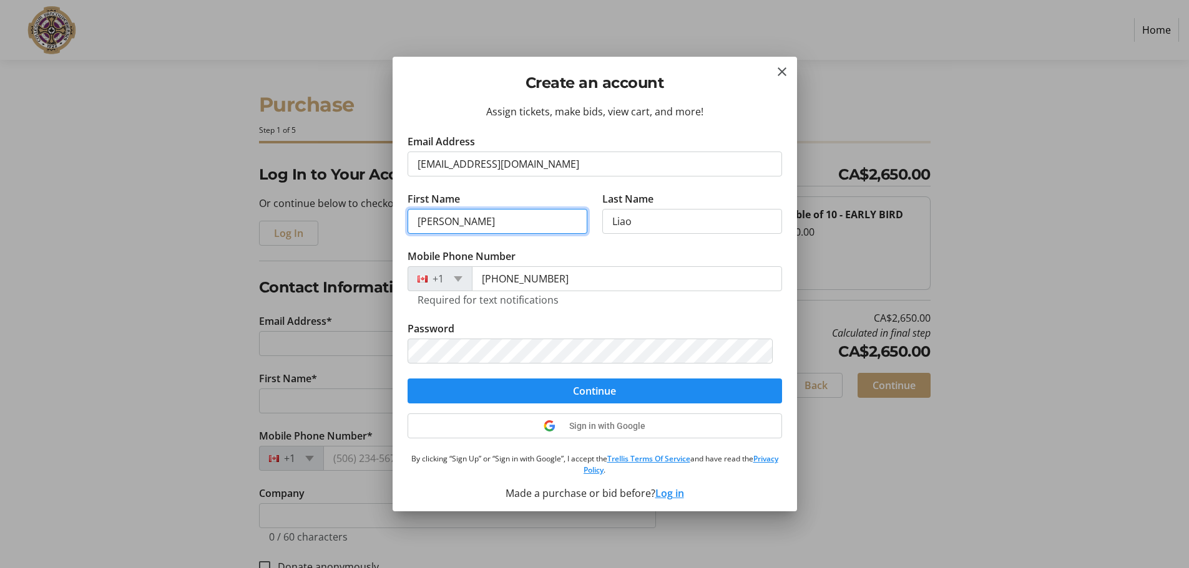
type input "[PERSON_NAME]"
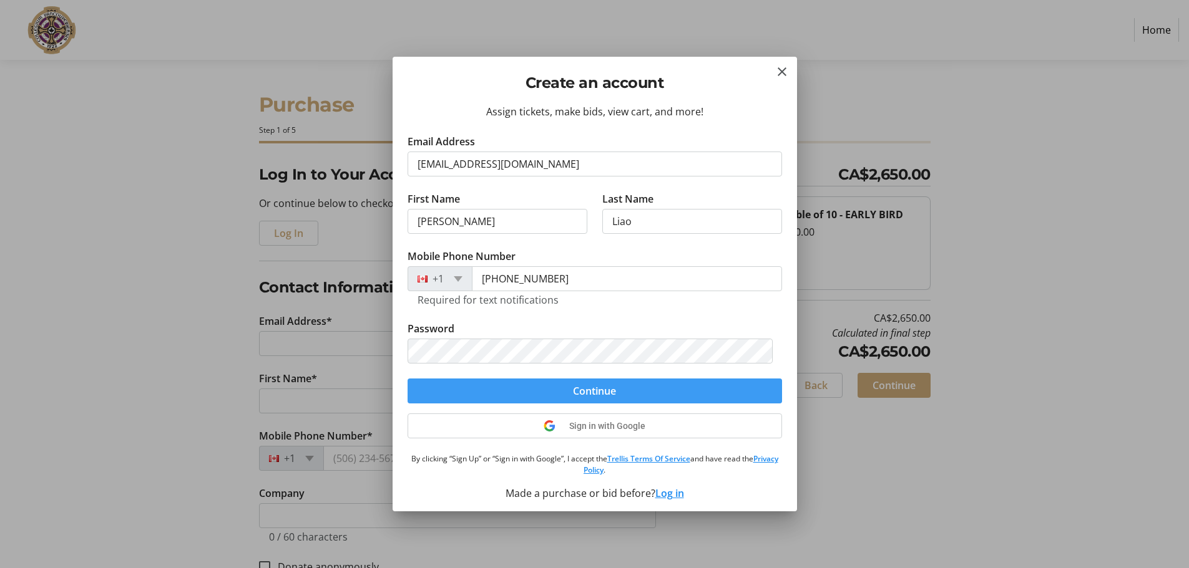
click at [660, 392] on span "submit" at bounding box center [594, 391] width 374 height 30
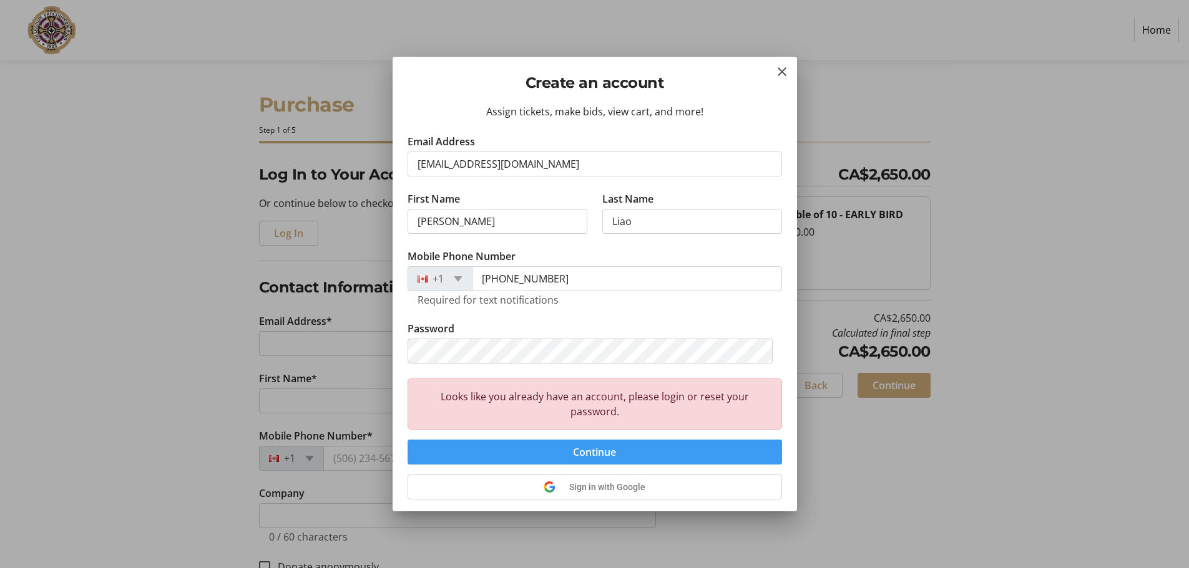
click at [609, 449] on span "Continue" at bounding box center [594, 452] width 43 height 15
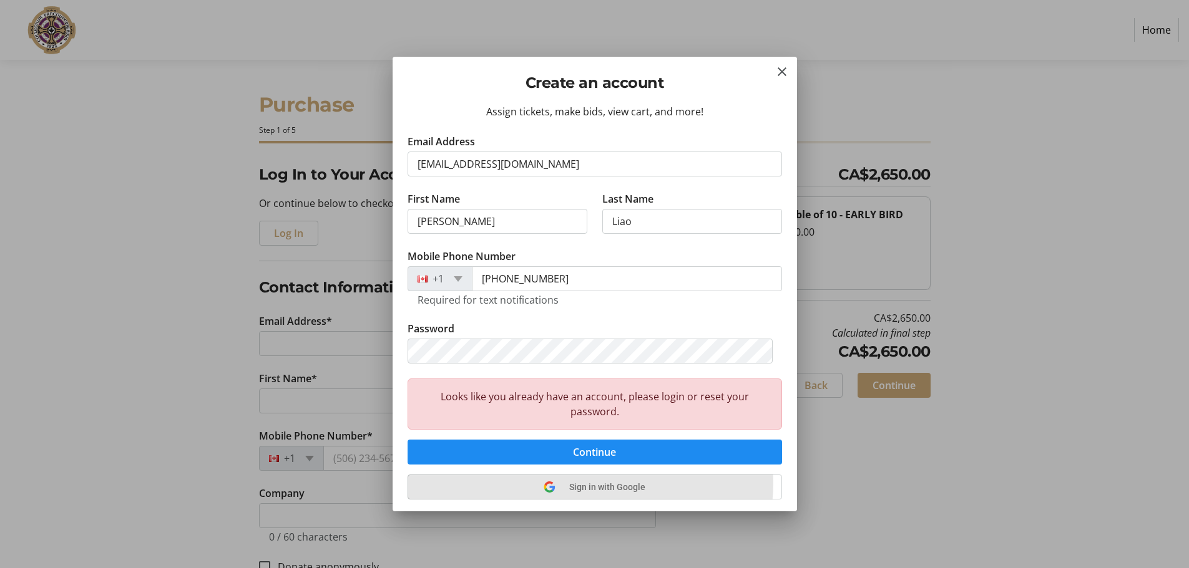
click at [590, 483] on span "Sign in with Google" at bounding box center [607, 487] width 76 height 10
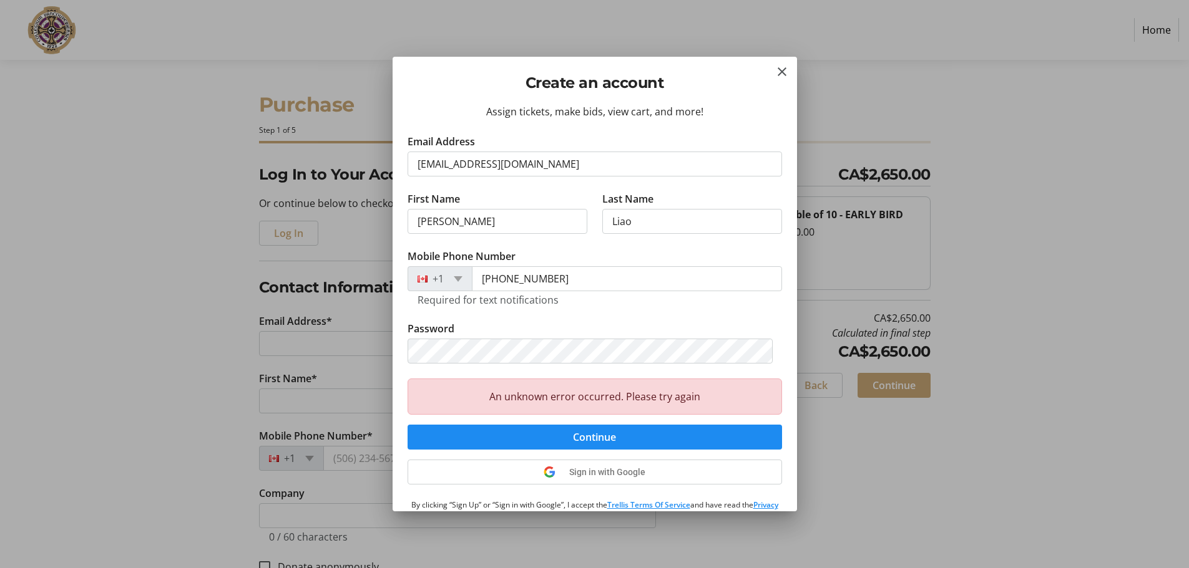
select select
click at [781, 70] on mat-icon "Close" at bounding box center [781, 71] width 15 height 15
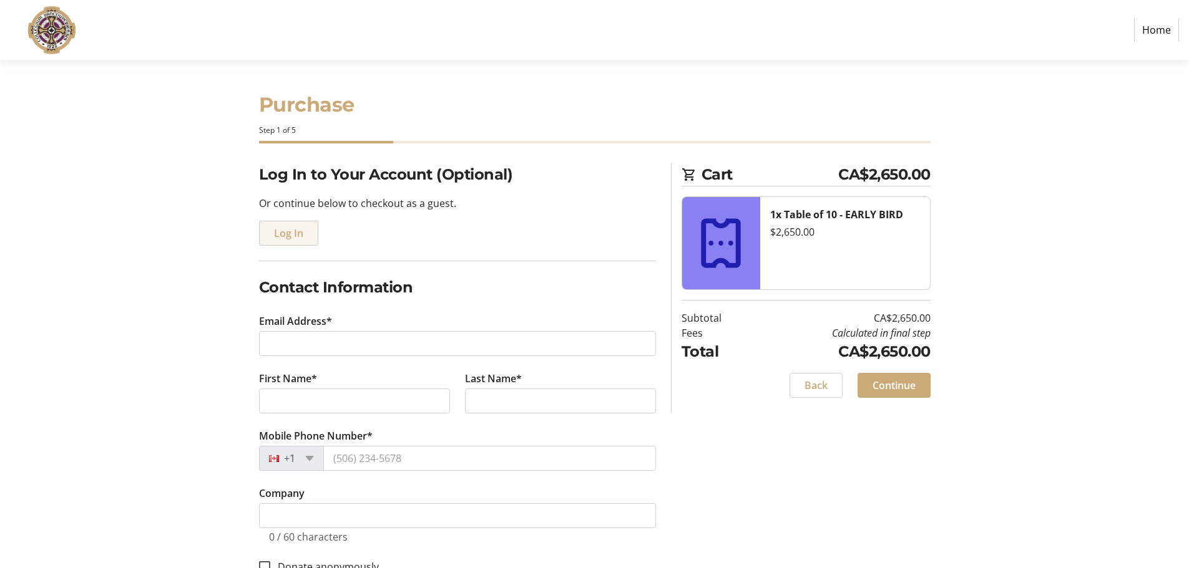
click at [289, 235] on span "Log In" at bounding box center [288, 233] width 29 height 15
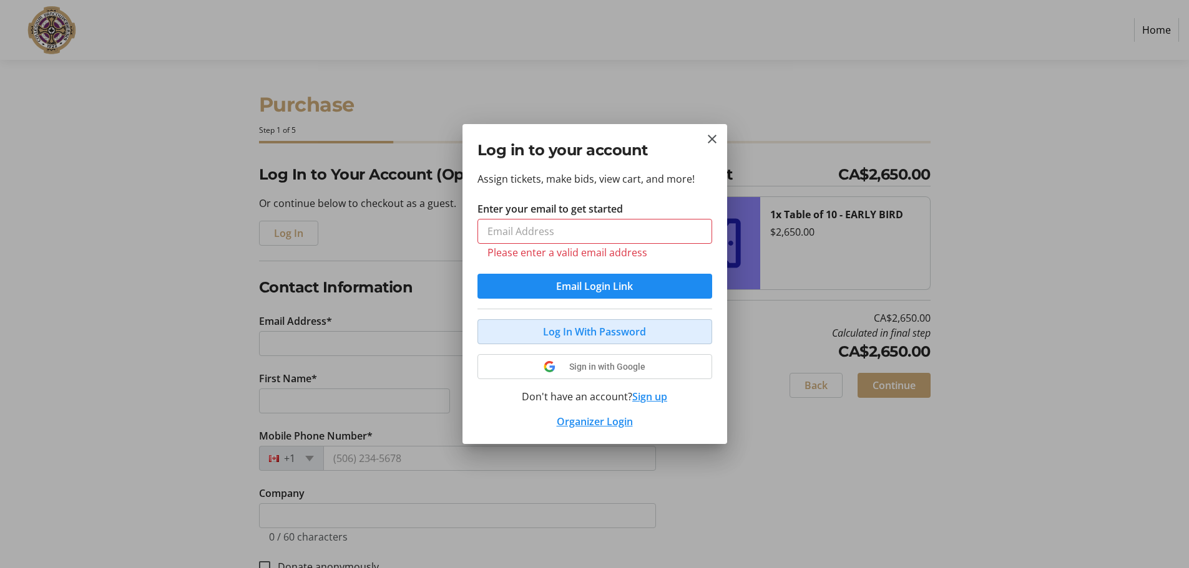
click at [575, 319] on button "Log In With Password" at bounding box center [594, 331] width 235 height 25
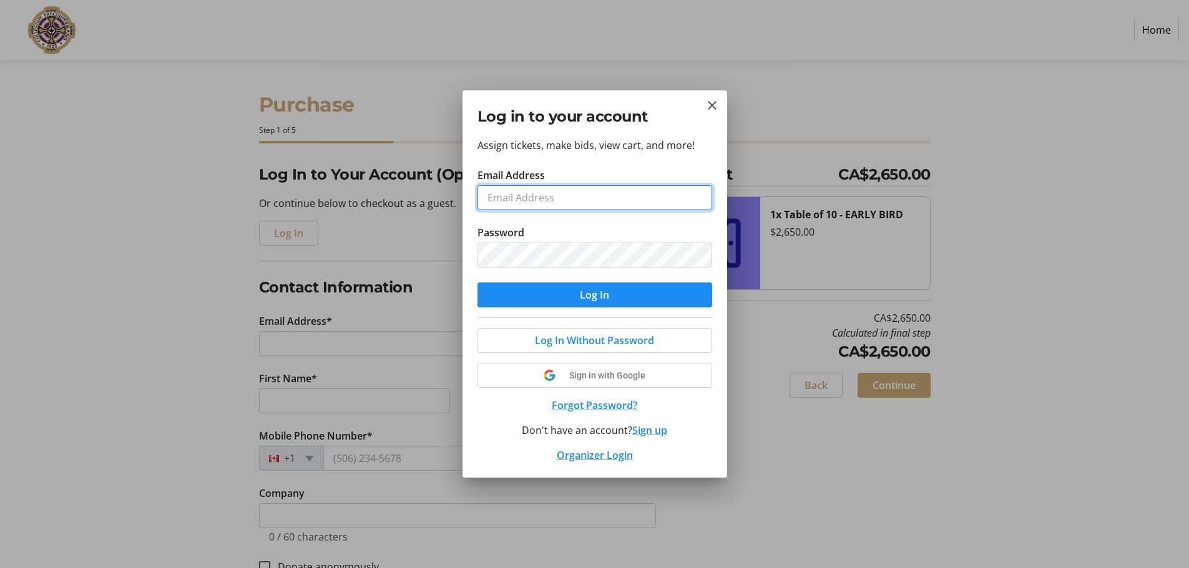
click at [563, 202] on input "Email Address" at bounding box center [594, 197] width 235 height 25
type input "[EMAIL_ADDRESS][DOMAIN_NAME]"
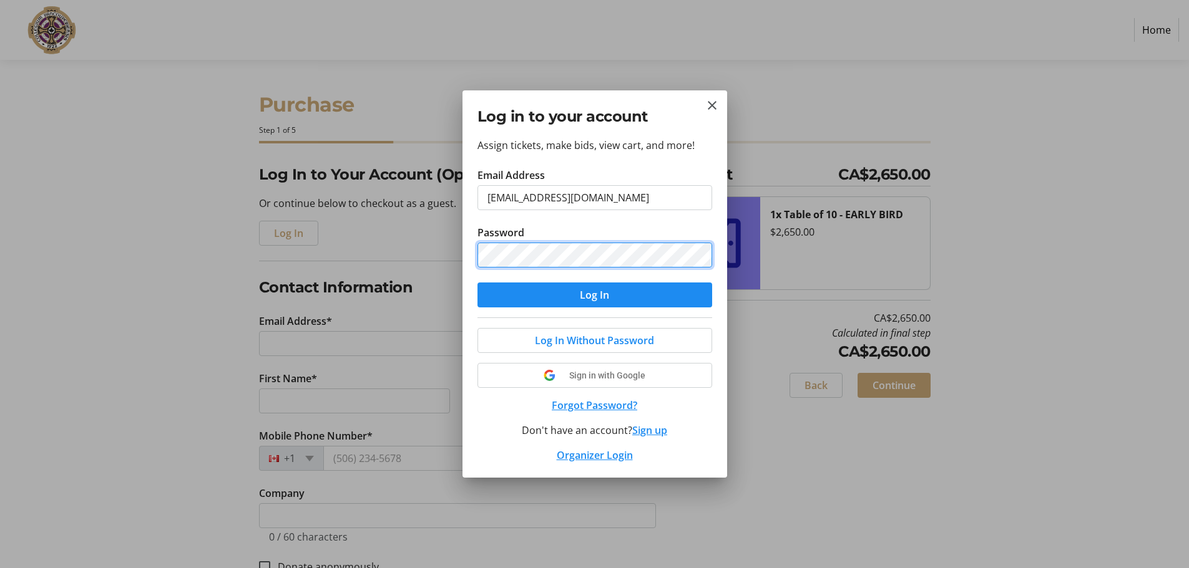
click at [281, 285] on div "Log in to your account Assign tickets, make bids, view cart, and more! Email Ad…" at bounding box center [594, 284] width 1189 height 568
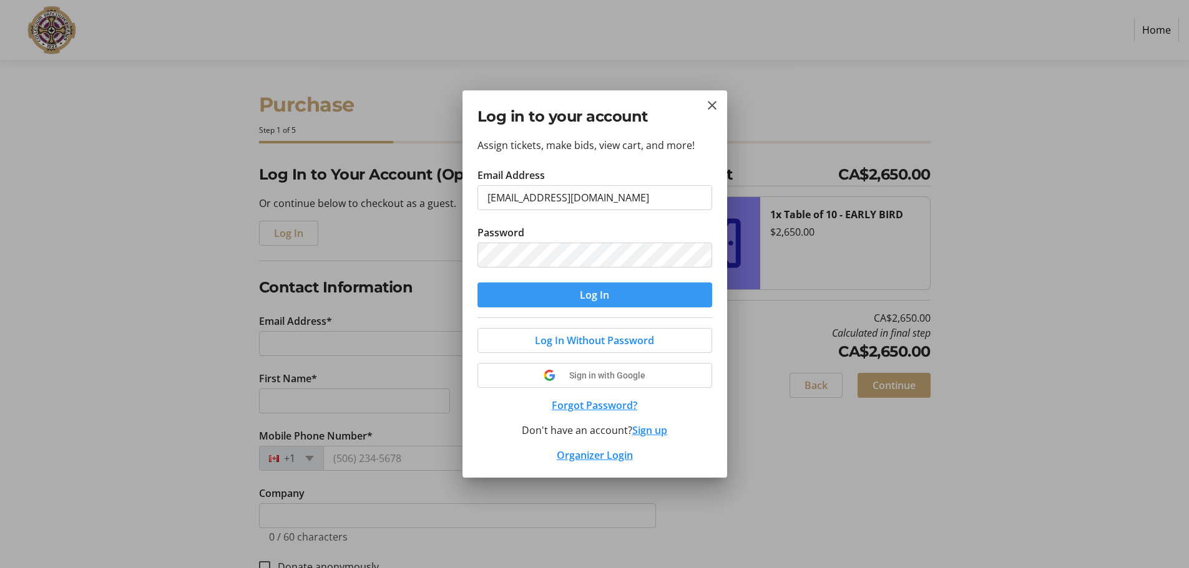
click at [608, 295] on span "Log In" at bounding box center [594, 295] width 29 height 15
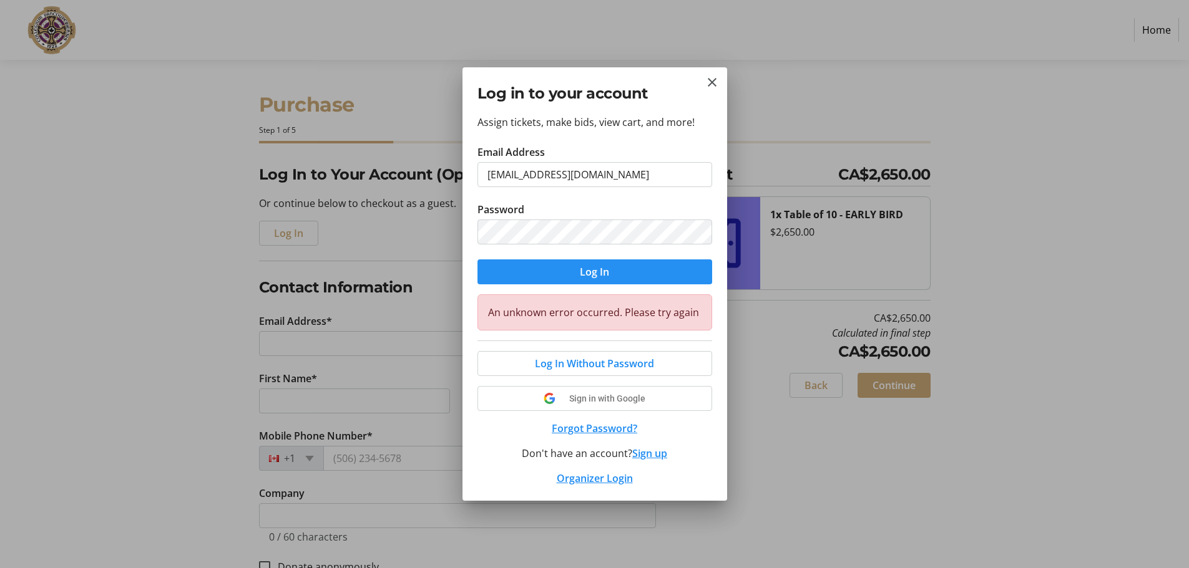
select select
click at [714, 81] on mat-icon "Close" at bounding box center [711, 82] width 15 height 15
